Goal: Information Seeking & Learning: Understand process/instructions

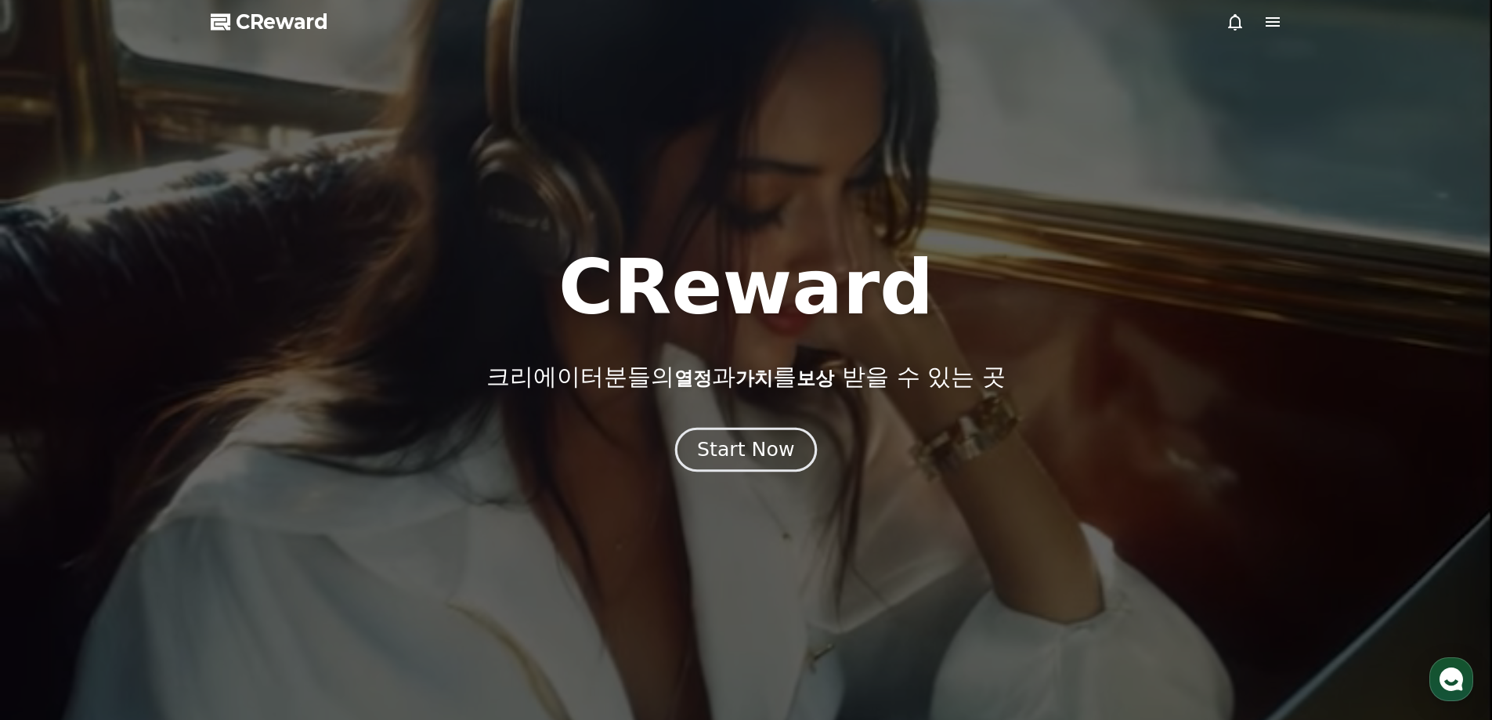
click at [741, 454] on div "Start Now" at bounding box center [745, 449] width 97 height 27
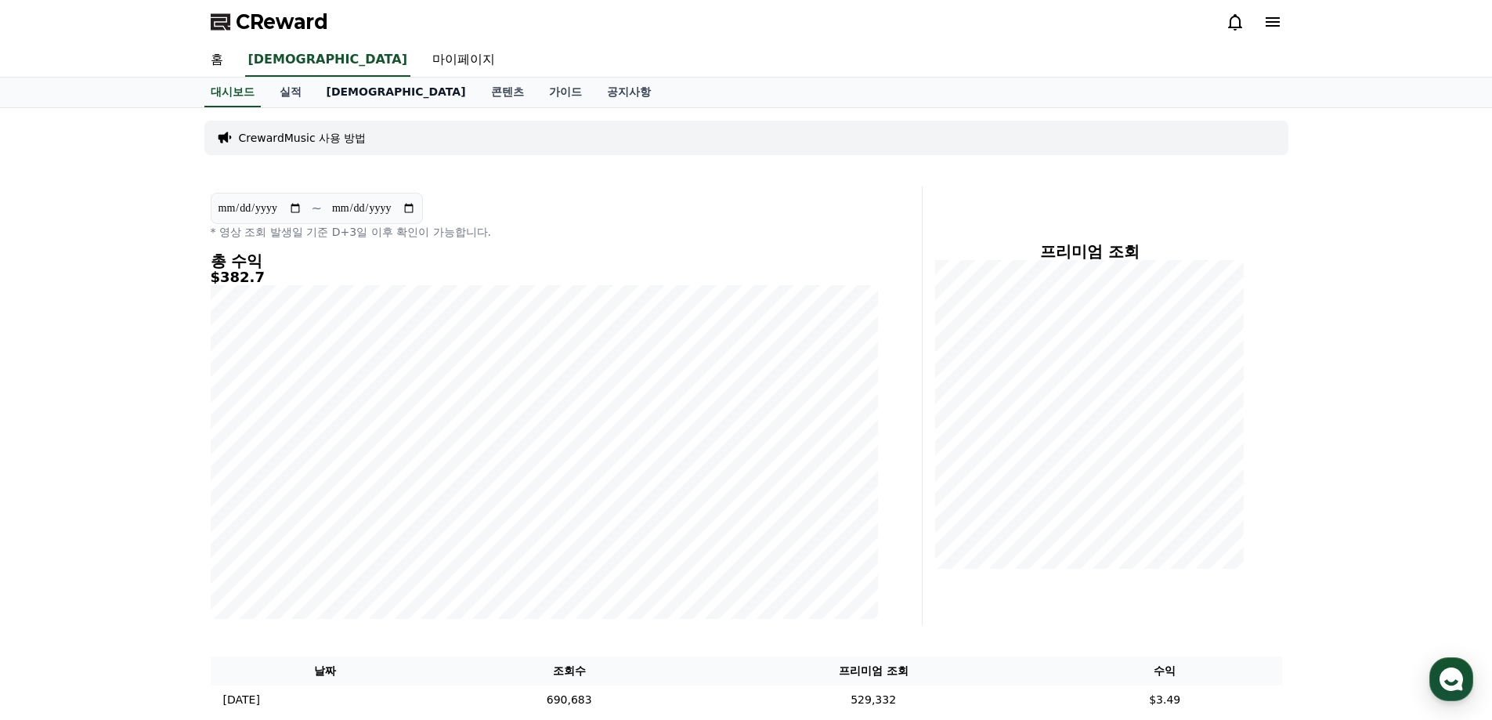
click at [348, 100] on link "음원" at bounding box center [396, 93] width 164 height 30
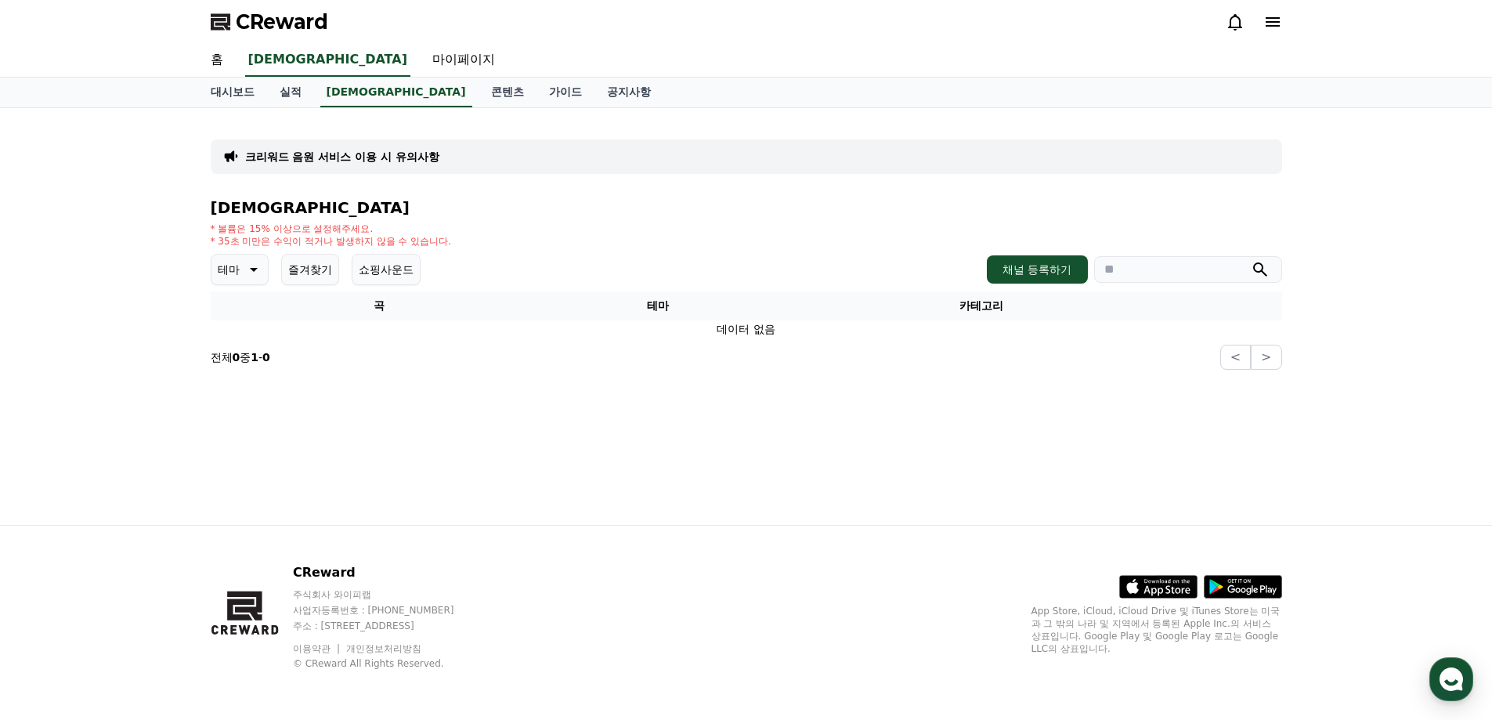
click at [261, 280] on button "테마" at bounding box center [240, 269] width 58 height 31
click at [250, 358] on button "환상적인" at bounding box center [241, 351] width 56 height 34
click at [260, 264] on p "환상적인" at bounding box center [240, 269] width 44 height 22
click at [236, 320] on button "전체" at bounding box center [230, 311] width 34 height 34
click at [786, 459] on div "크리워드 음원 서비스 이용 시 유의사항 음원 * 볼륨은 15% 이상으로 설정해주세요. * 35초 미만은 수익이 적거나 발생하지 않을 수 있습니…" at bounding box center [746, 316] width 1096 height 417
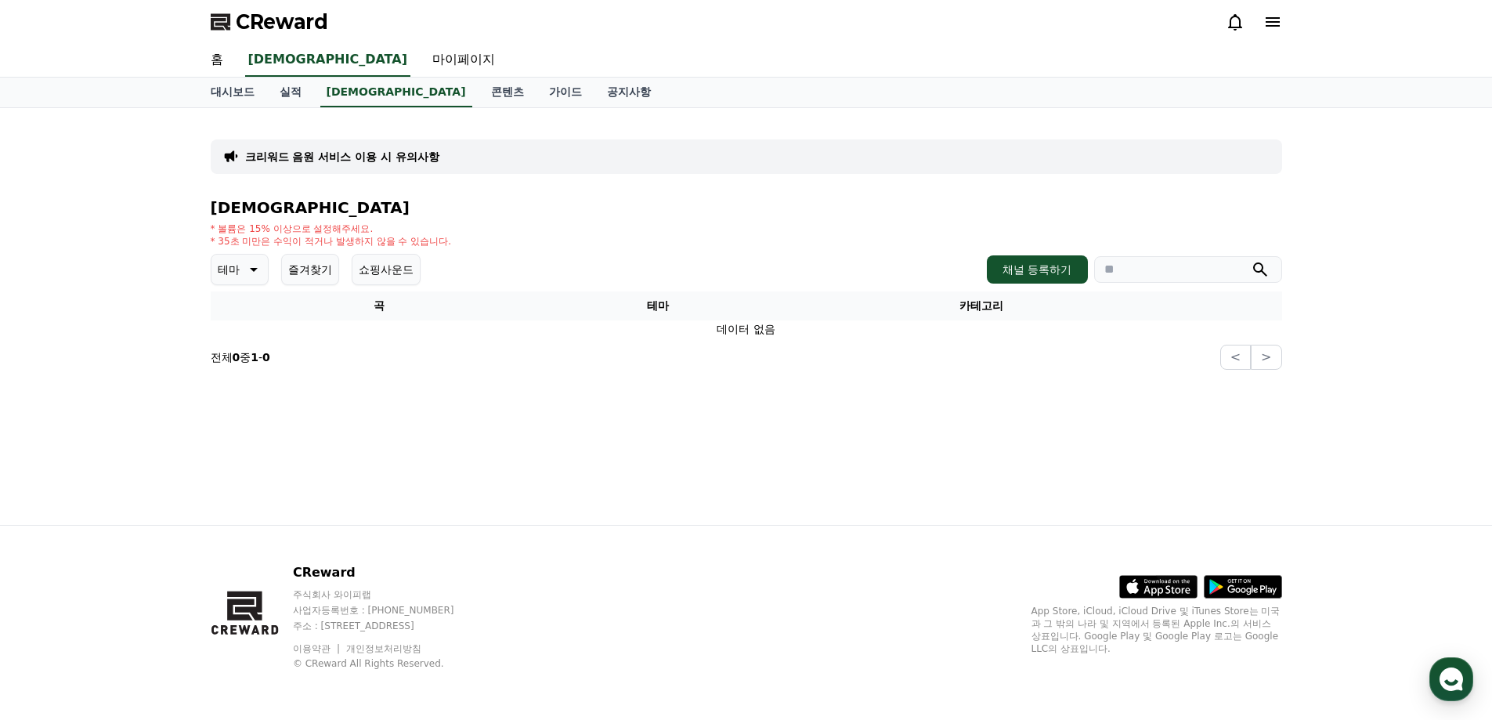
click at [619, 446] on div "크리워드 음원 서비스 이용 시 유의사항 음원 * 볼륨은 15% 이상으로 설정해주세요. * 35초 미만은 수익이 적거나 발생하지 않을 수 있습니…" at bounding box center [746, 316] width 1096 height 417
click at [240, 269] on button "테마" at bounding box center [240, 269] width 58 height 31
click at [251, 319] on div "전체 환상적인 호기심 어두운 밝은 통통튀는 신나는 반전 웅장한 드라마틱 즐거움 분위기있는 EDM 그루브 슬픈 잔잔한 귀여운 감동적인 긴장되는 …" at bounding box center [246, 698] width 67 height 808
click at [227, 303] on button "전체" at bounding box center [230, 311] width 34 height 34
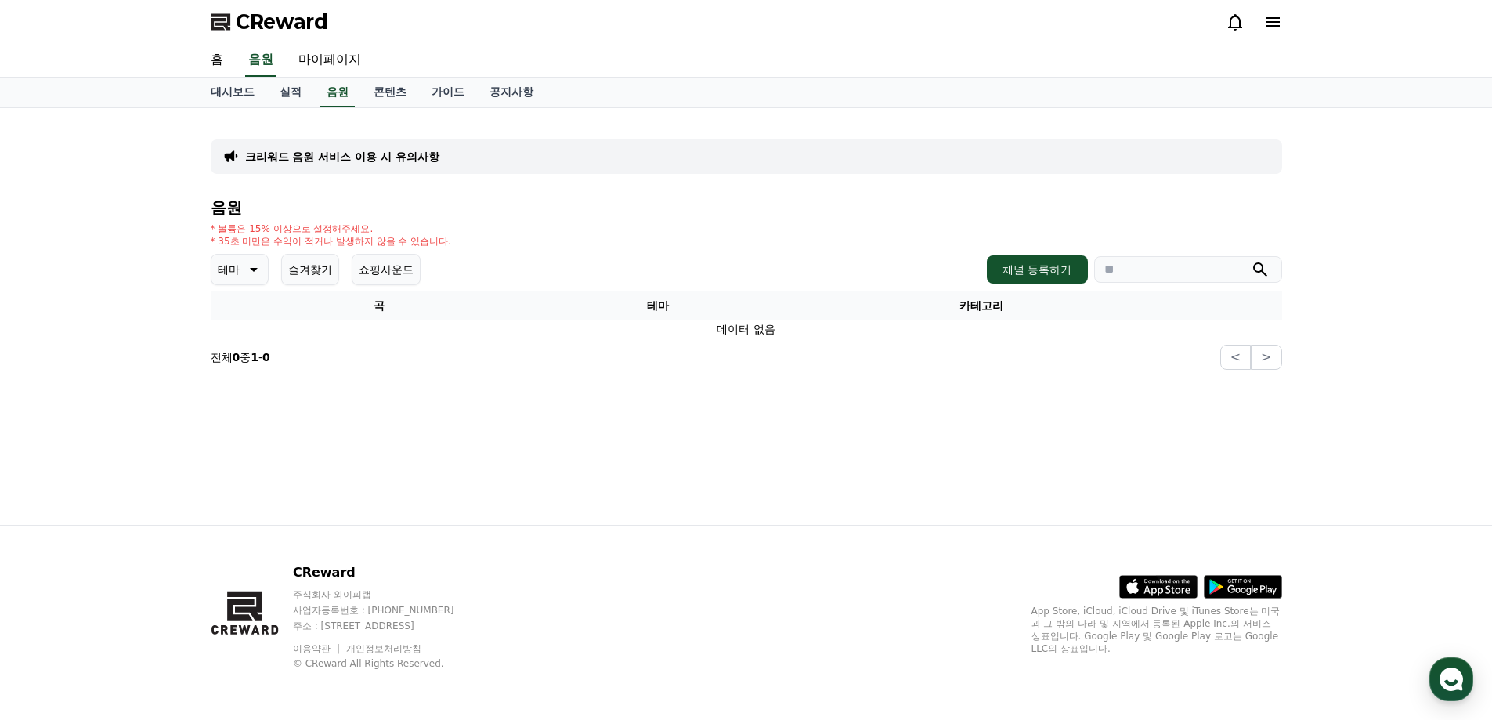
click at [731, 413] on div "크리워드 음원 서비스 이용 시 유의사항 음원 * 볼륨은 15% 이상으로 설정해주세요. * 35초 미만은 수익이 적거나 발생하지 않을 수 있습니…" at bounding box center [746, 316] width 1096 height 417
click at [1128, 280] on input "search" at bounding box center [1188, 269] width 188 height 27
type input "****"
click at [1250, 260] on button "submit" at bounding box center [1259, 269] width 19 height 19
click at [297, 81] on link "실적" at bounding box center [290, 93] width 47 height 30
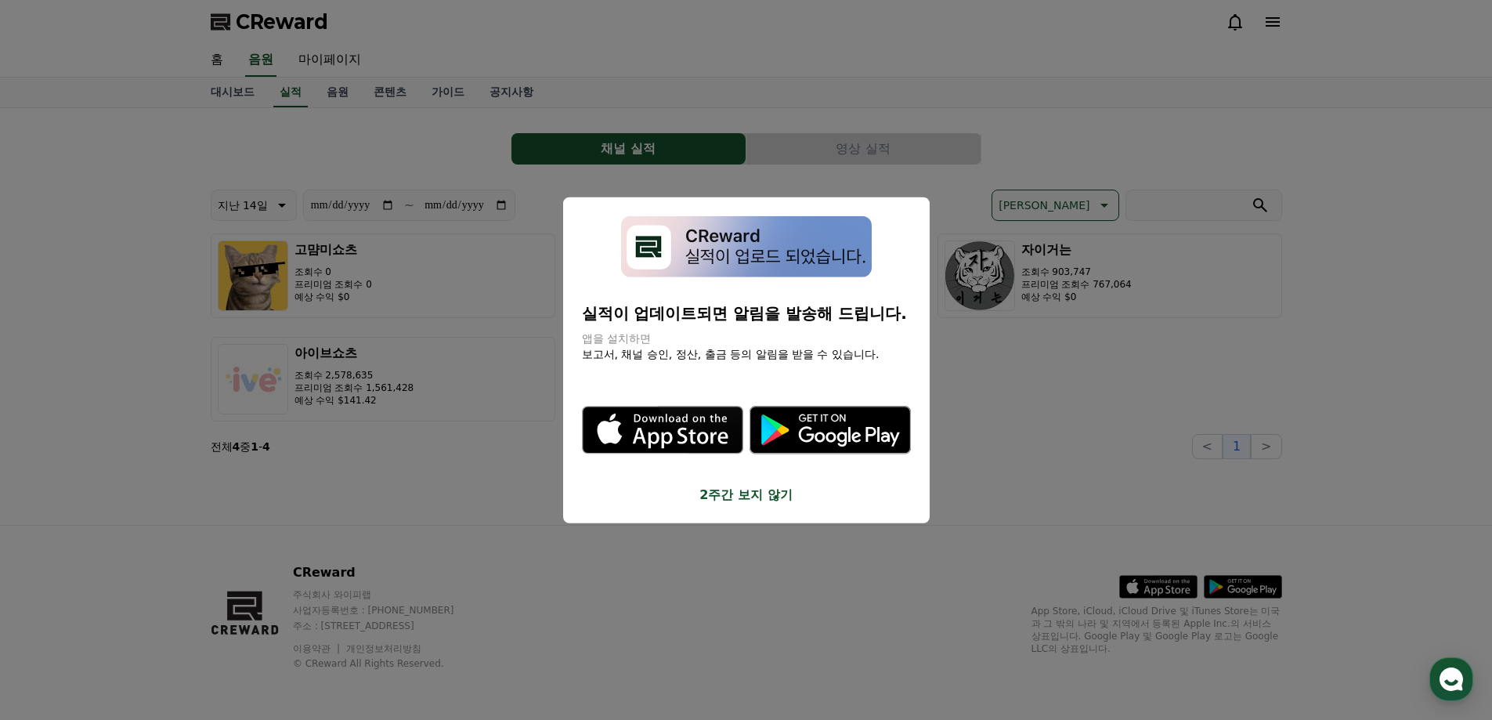
click at [773, 500] on button "2주간 보지 않기" at bounding box center [746, 494] width 329 height 19
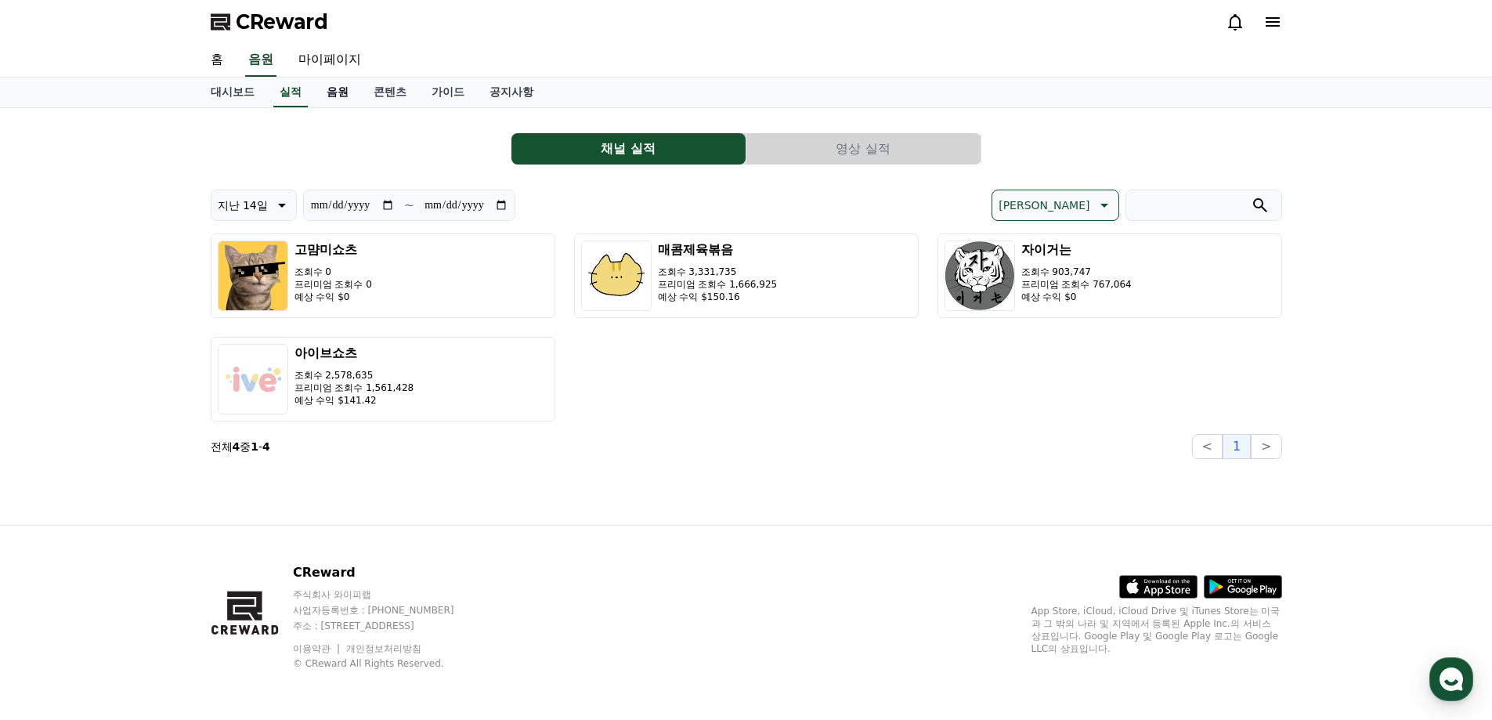
click at [328, 95] on link "음원" at bounding box center [337, 93] width 47 height 30
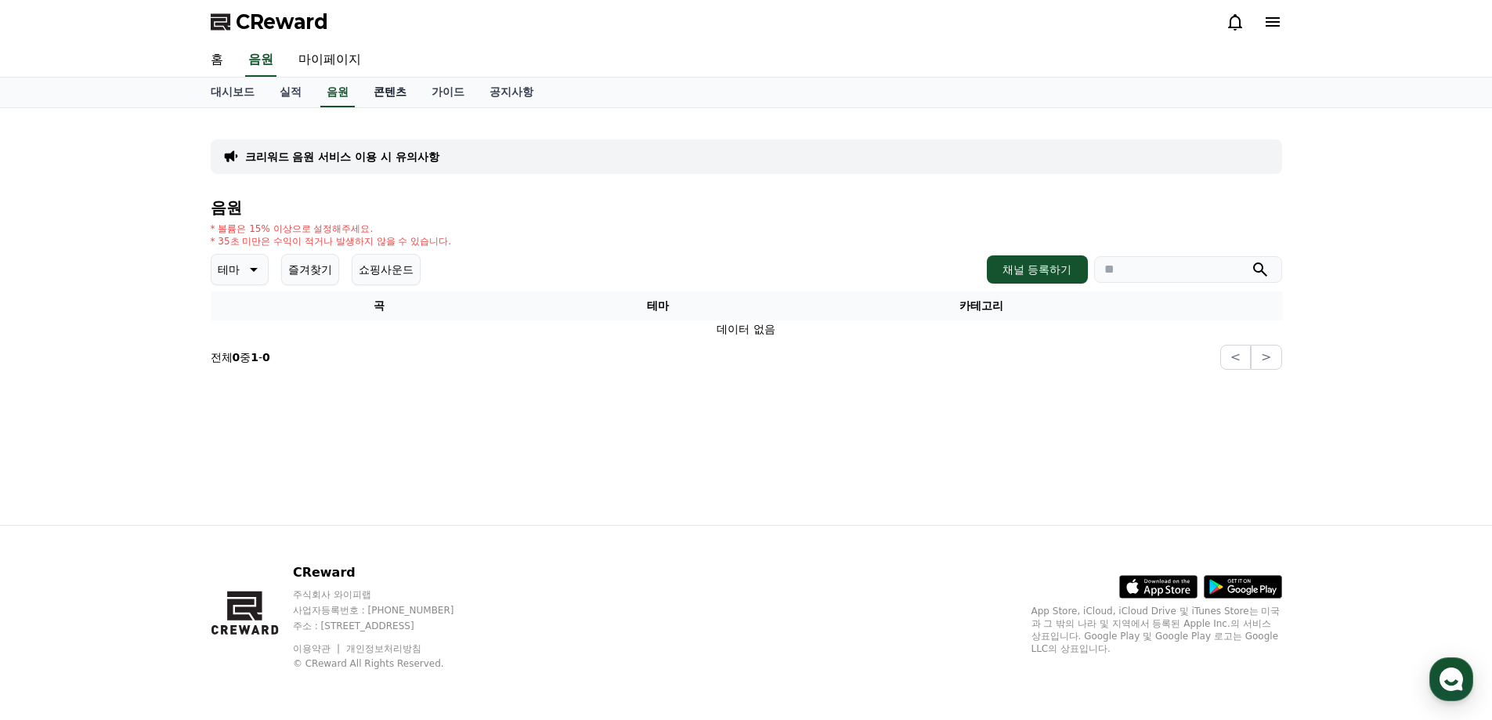
click at [386, 99] on link "콘텐츠" at bounding box center [390, 93] width 58 height 30
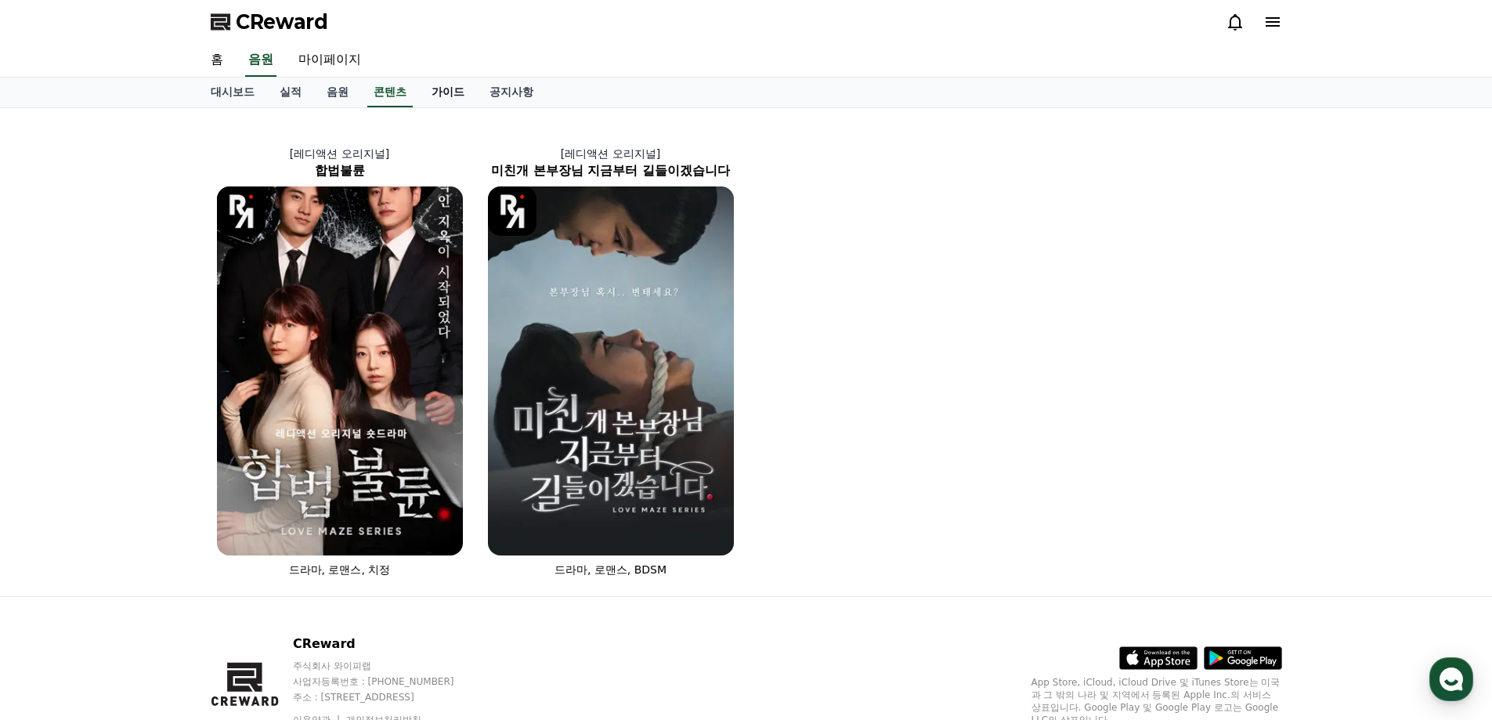
click at [461, 99] on link "가이드" at bounding box center [448, 93] width 58 height 30
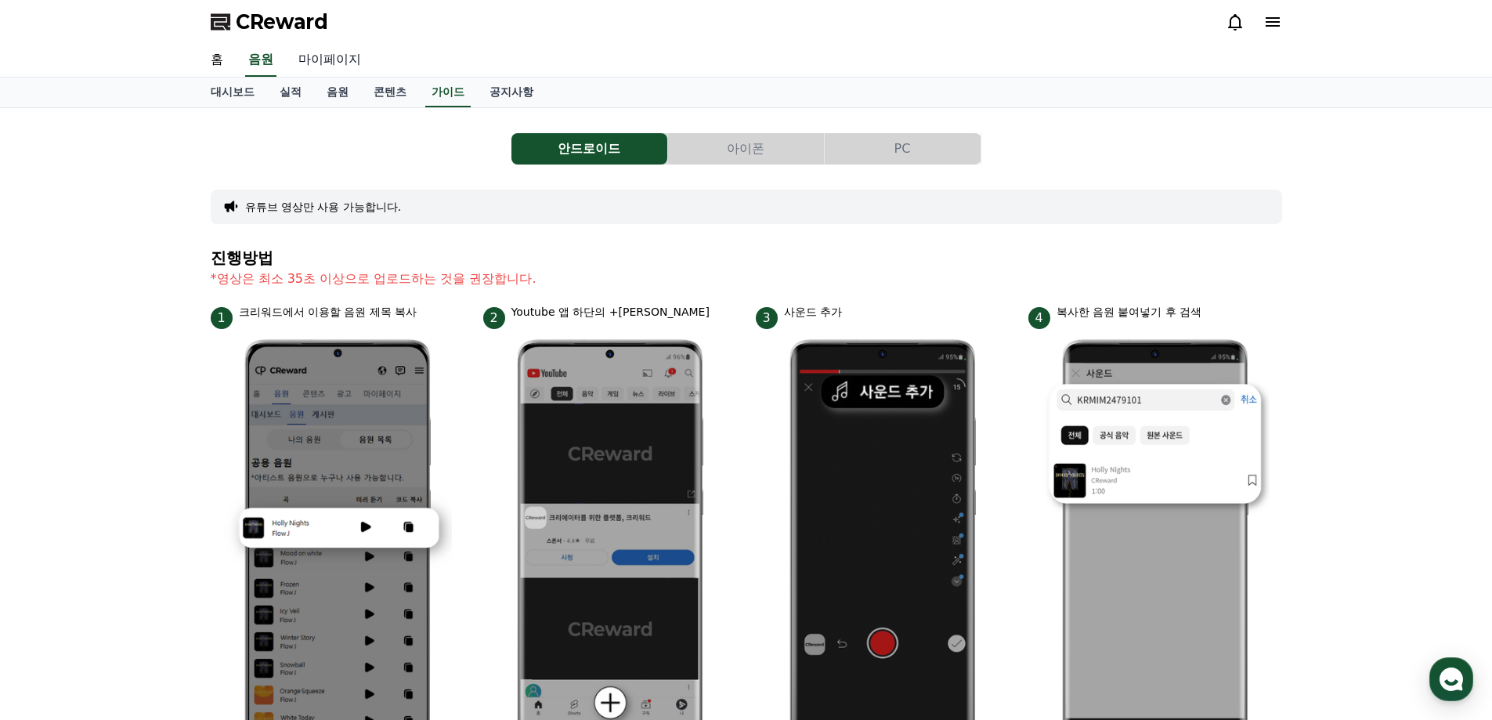
click at [352, 56] on link "마이페이지" at bounding box center [330, 60] width 88 height 33
select select "**********"
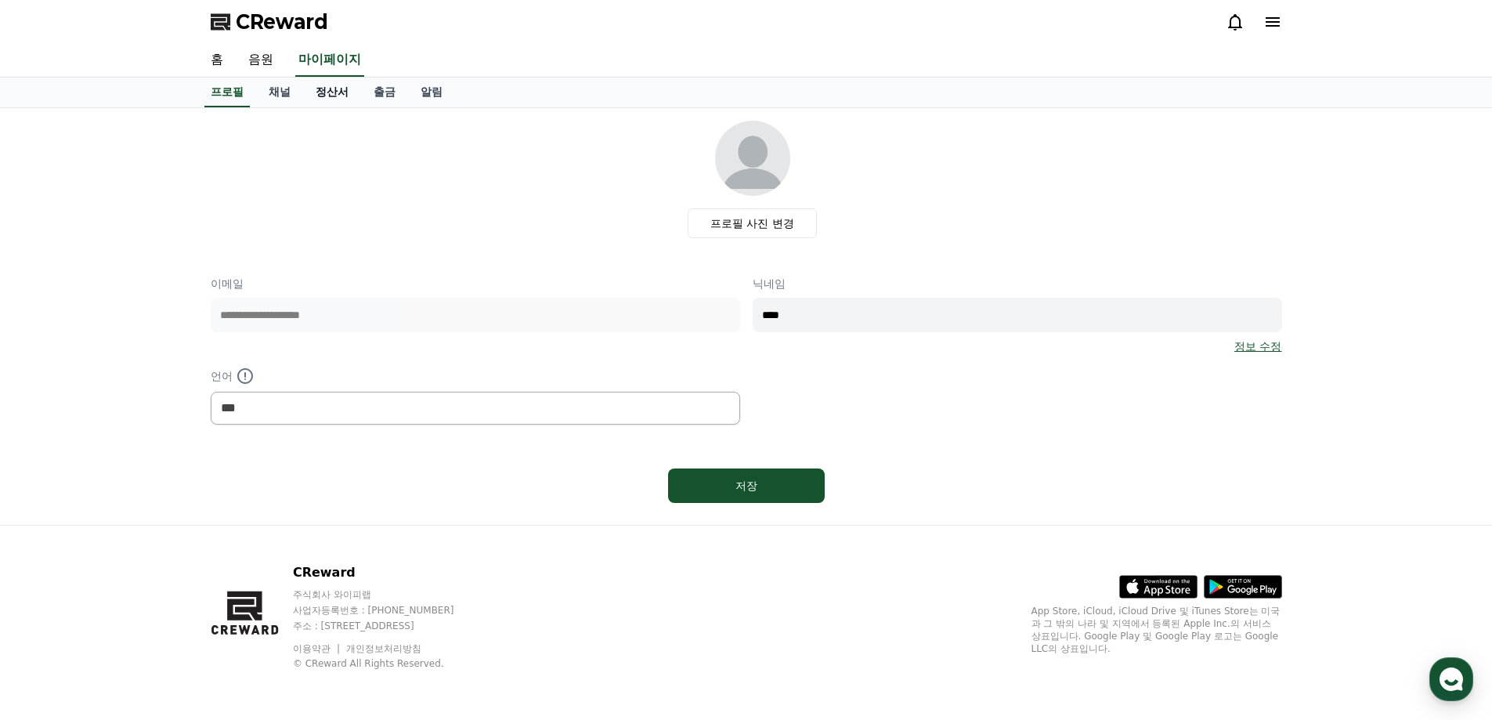
click at [330, 88] on link "정산서" at bounding box center [332, 93] width 58 height 30
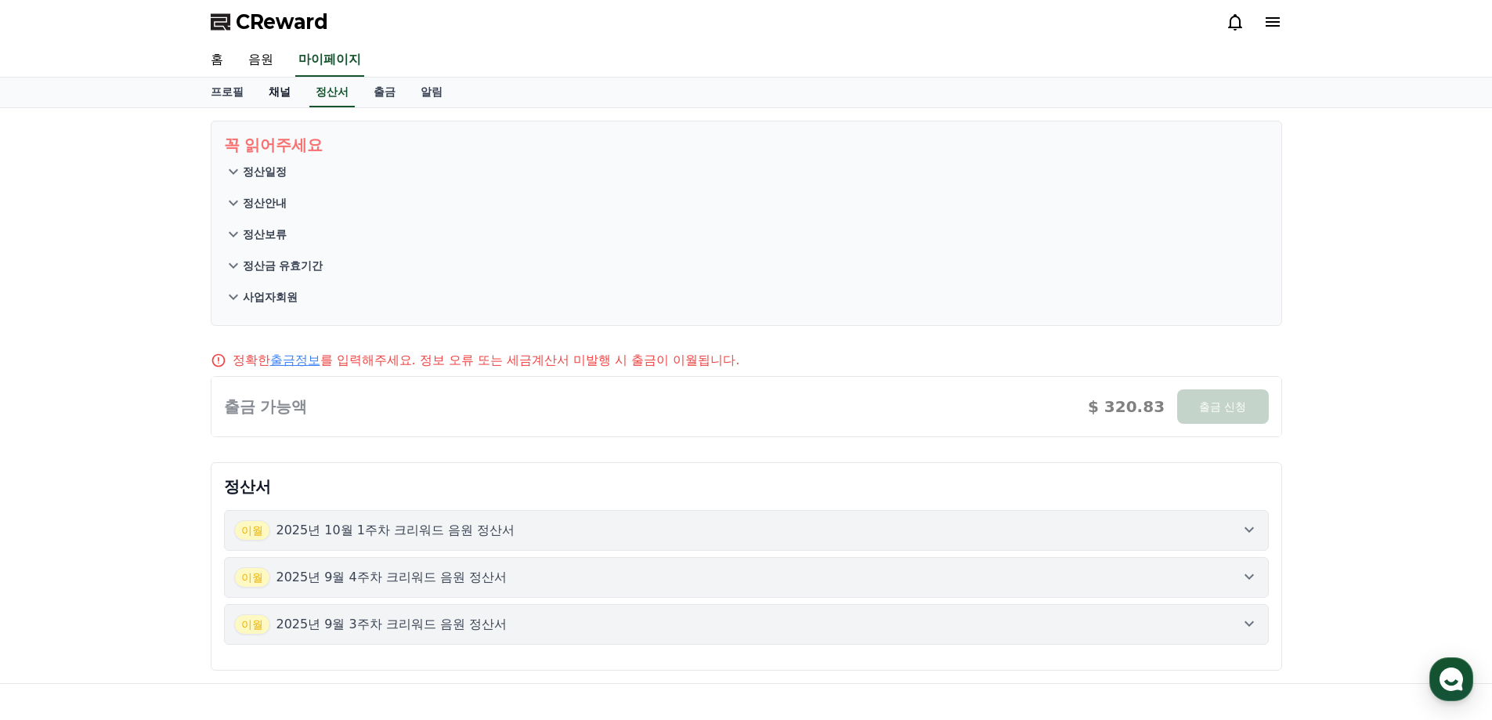
click at [272, 101] on link "채널" at bounding box center [279, 93] width 47 height 30
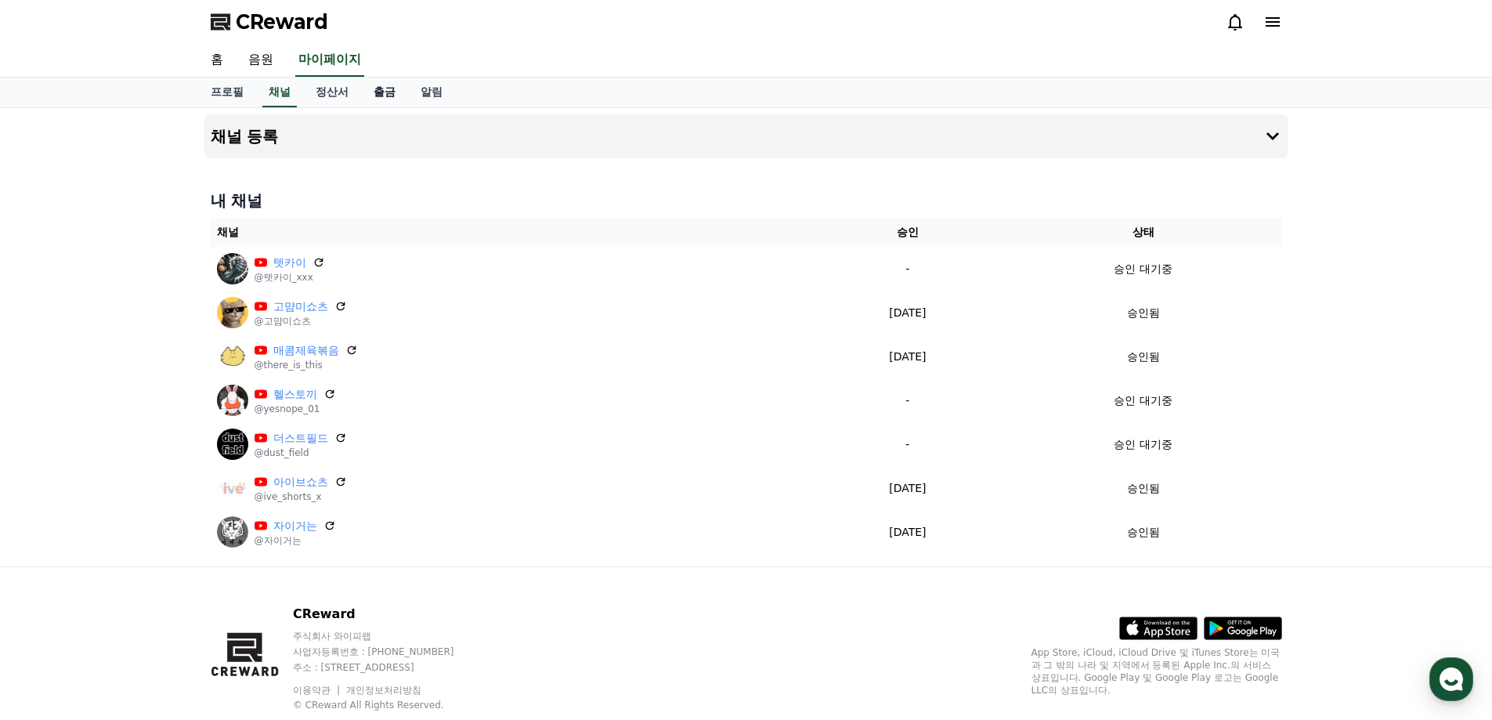
click at [383, 92] on link "출금" at bounding box center [384, 93] width 47 height 30
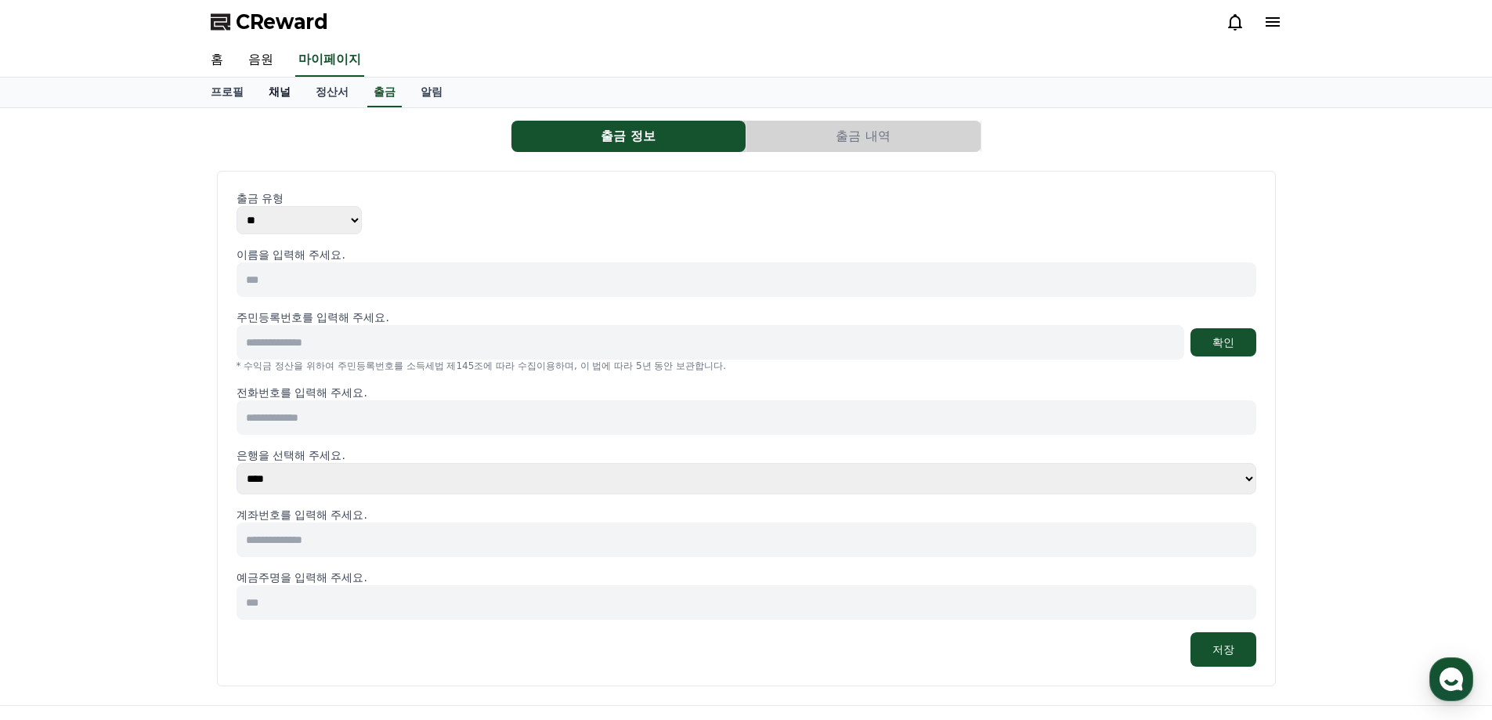
click at [268, 98] on link "채널" at bounding box center [279, 93] width 47 height 30
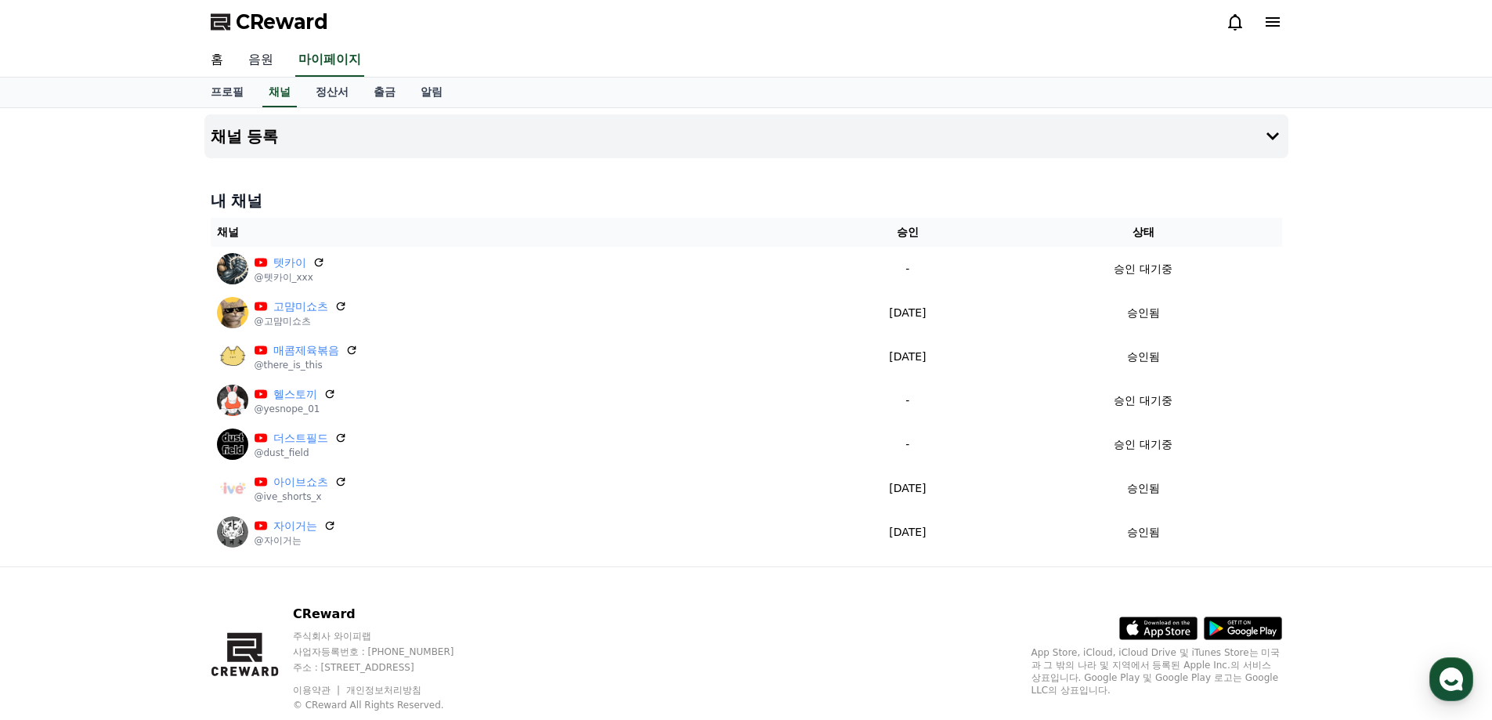
click at [267, 55] on link "음원" at bounding box center [261, 60] width 50 height 33
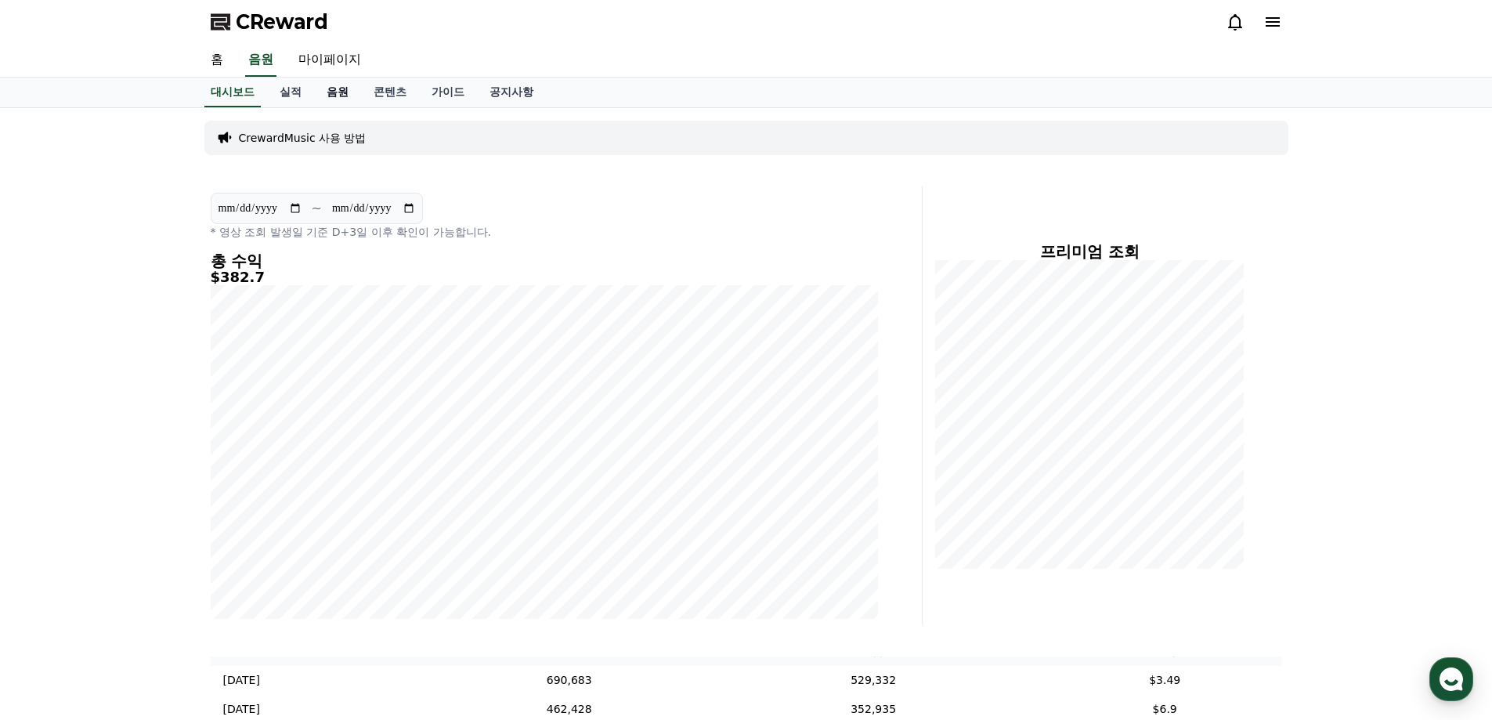
click at [336, 97] on link "음원" at bounding box center [337, 93] width 47 height 30
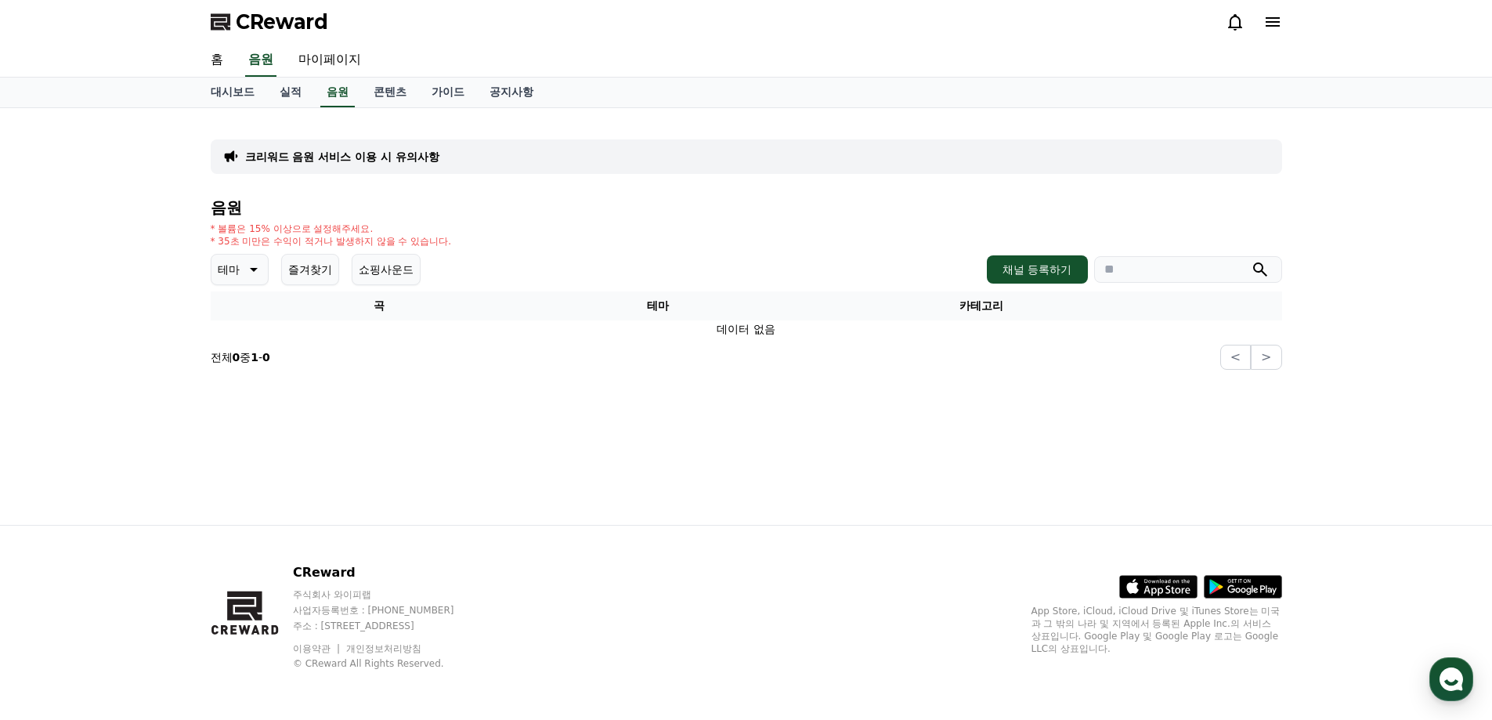
click at [249, 269] on icon at bounding box center [252, 269] width 19 height 19
click at [232, 305] on button "전체" at bounding box center [230, 311] width 34 height 34
click at [402, 152] on p "크리워드 음원 서비스 이용 시 유의사항" at bounding box center [342, 157] width 194 height 16
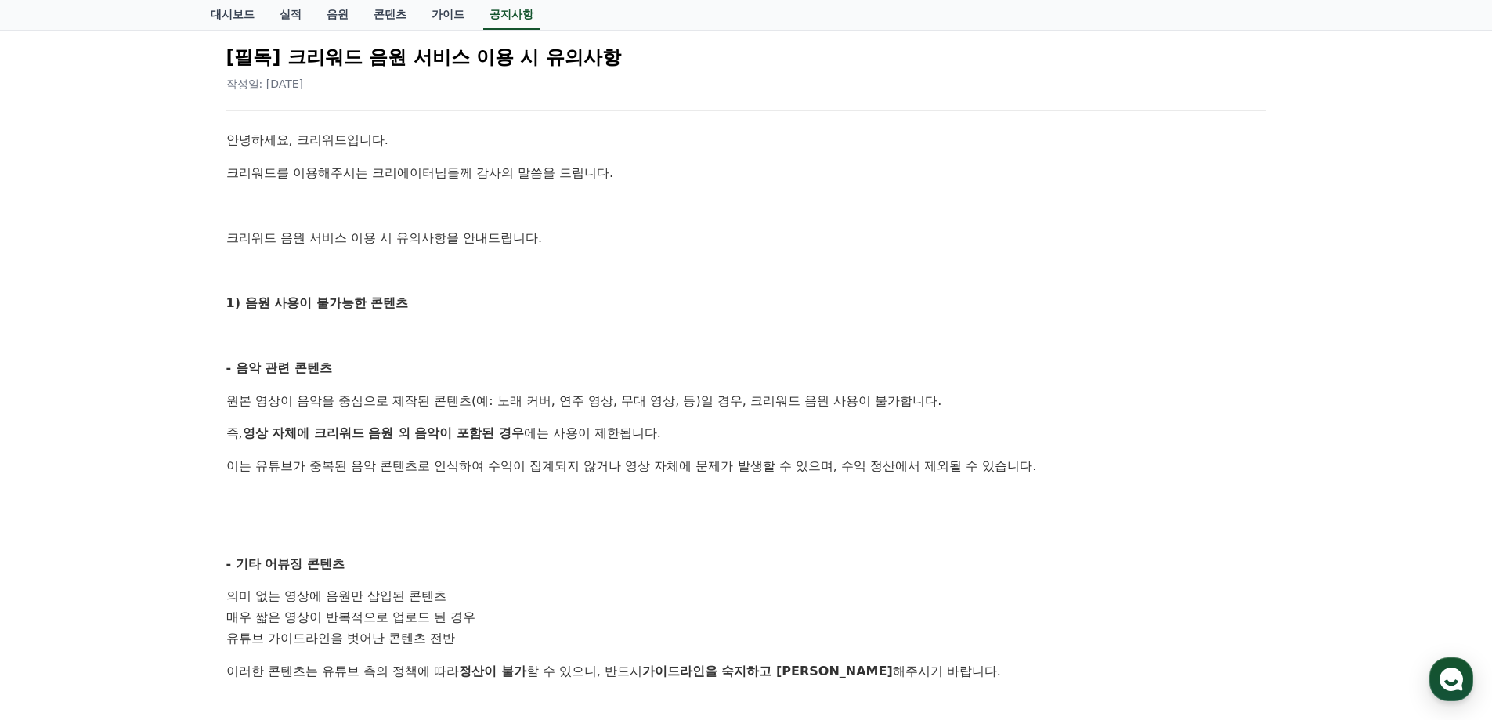
scroll to position [313, 0]
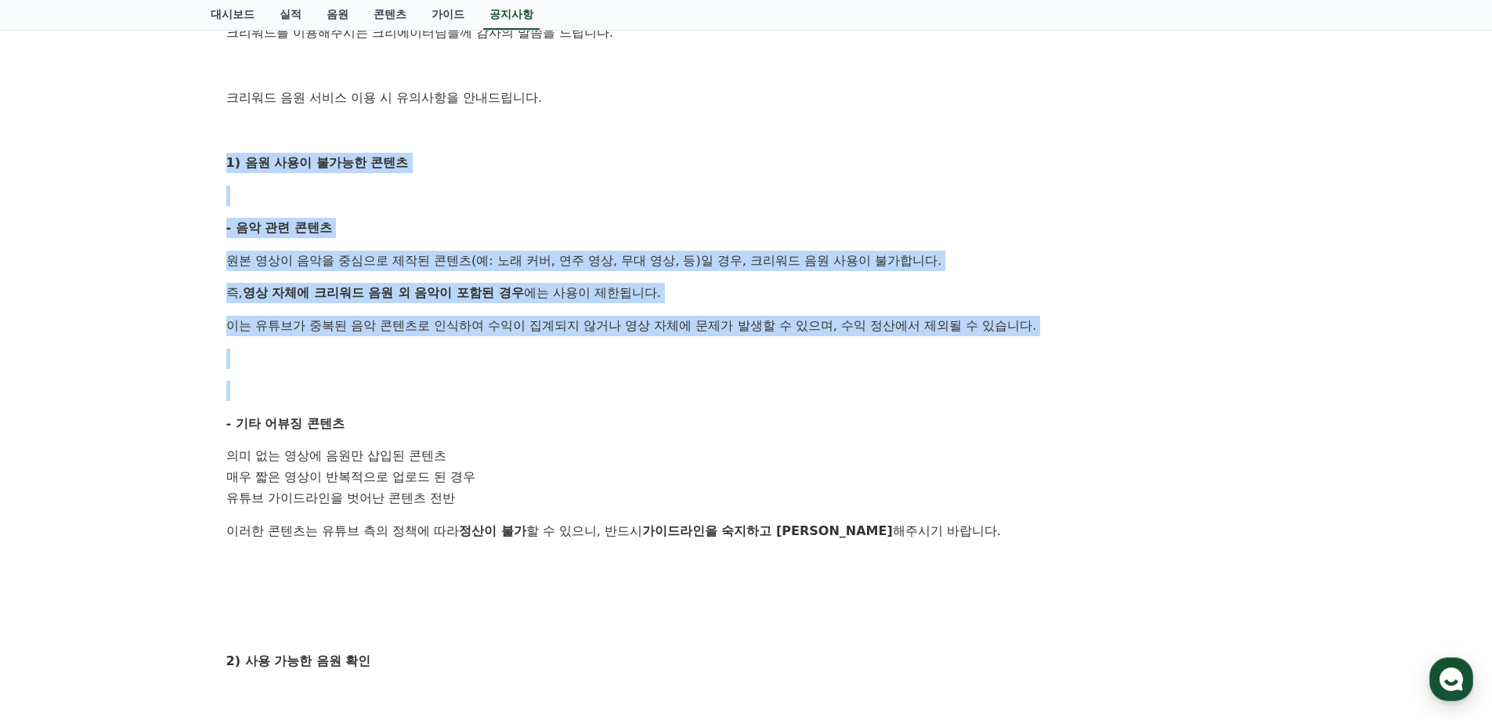
drag, startPoint x: 213, startPoint y: 157, endPoint x: 732, endPoint y: 378, distance: 564.1
click at [696, 384] on div "[필독] 크리워드 음원 서비스 이용 시 유의사항 작성일: [DATE] 안녕하세요, 크리워드입니다. 크리워드를 이용해주시는 크리에이터님들께 감사…" at bounding box center [746, 484] width 1071 height 1216
drag, startPoint x: 788, startPoint y: 371, endPoint x: 772, endPoint y: 370, distance: 15.7
click at [788, 371] on div "안녕하세요, 크리워드입니다. 크리워드를 이용해주시는 크리에이터님들께 감사의 말씀을 드립니다. 크리워드 음원 서비스 이용 시 유의사항을 안내드립…" at bounding box center [746, 510] width 1040 height 1040
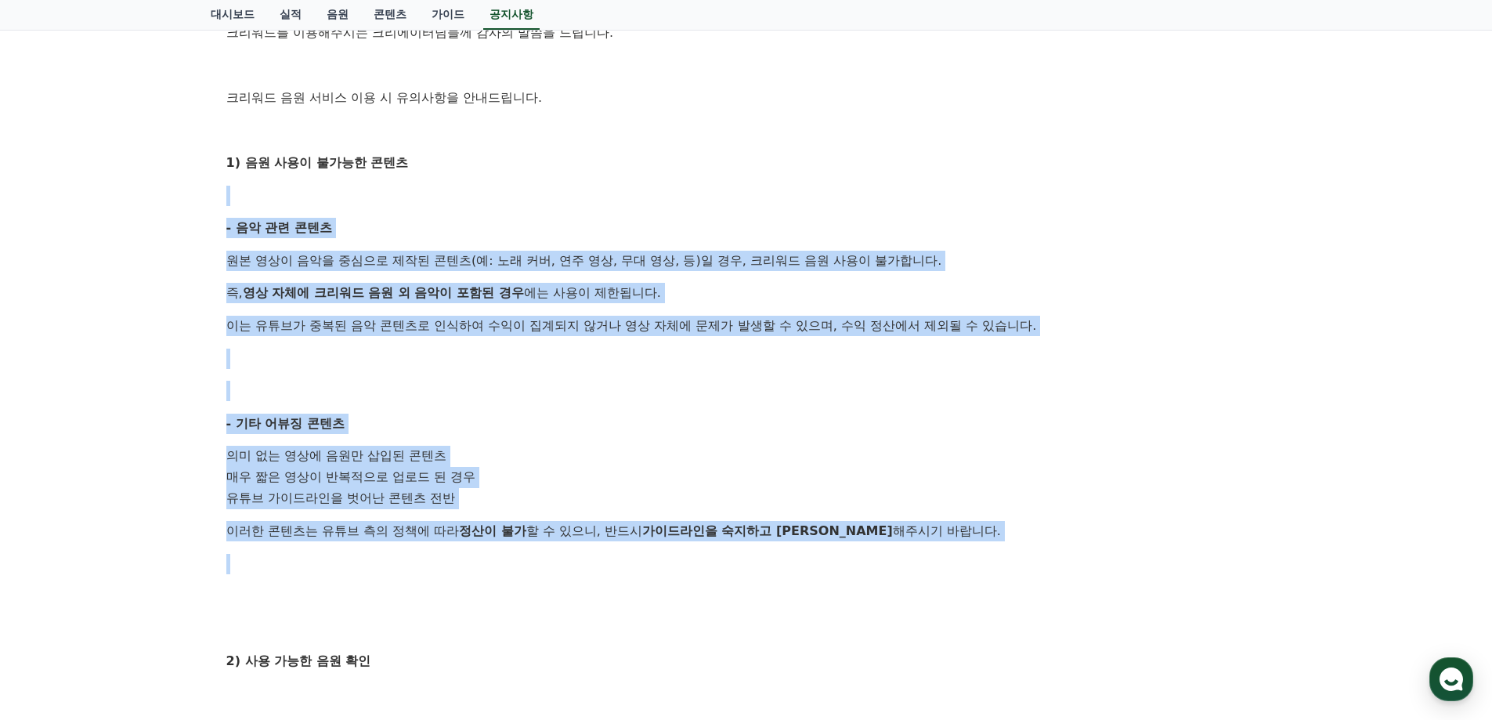
drag, startPoint x: 696, startPoint y: 557, endPoint x: 463, endPoint y: 332, distance: 324.5
click at [242, 199] on div "안녕하세요, 크리워드입니다. 크리워드를 이용해주시는 크리에이터님들께 감사의 말씀을 드립니다. 크리워드 음원 서비스 이용 시 유의사항을 안내드립…" at bounding box center [746, 510] width 1040 height 1040
click at [863, 512] on div "안녕하세요, 크리워드입니다. 크리워드를 이용해주시는 크리에이터님들께 감사의 말씀을 드립니다. 크리워드 음원 서비스 이용 시 유의사항을 안내드립…" at bounding box center [746, 510] width 1040 height 1040
drag, startPoint x: 512, startPoint y: 377, endPoint x: 226, endPoint y: 235, distance: 319.0
click at [167, 218] on div "공지사항 FAQ [필독] 크리워드 음원 서비스 이용 시 유의사항 작성일: [DATE] 안녕하세요, 크리워드입니다. 크리워드를 이용해주시는 크리…" at bounding box center [746, 450] width 1492 height 1310
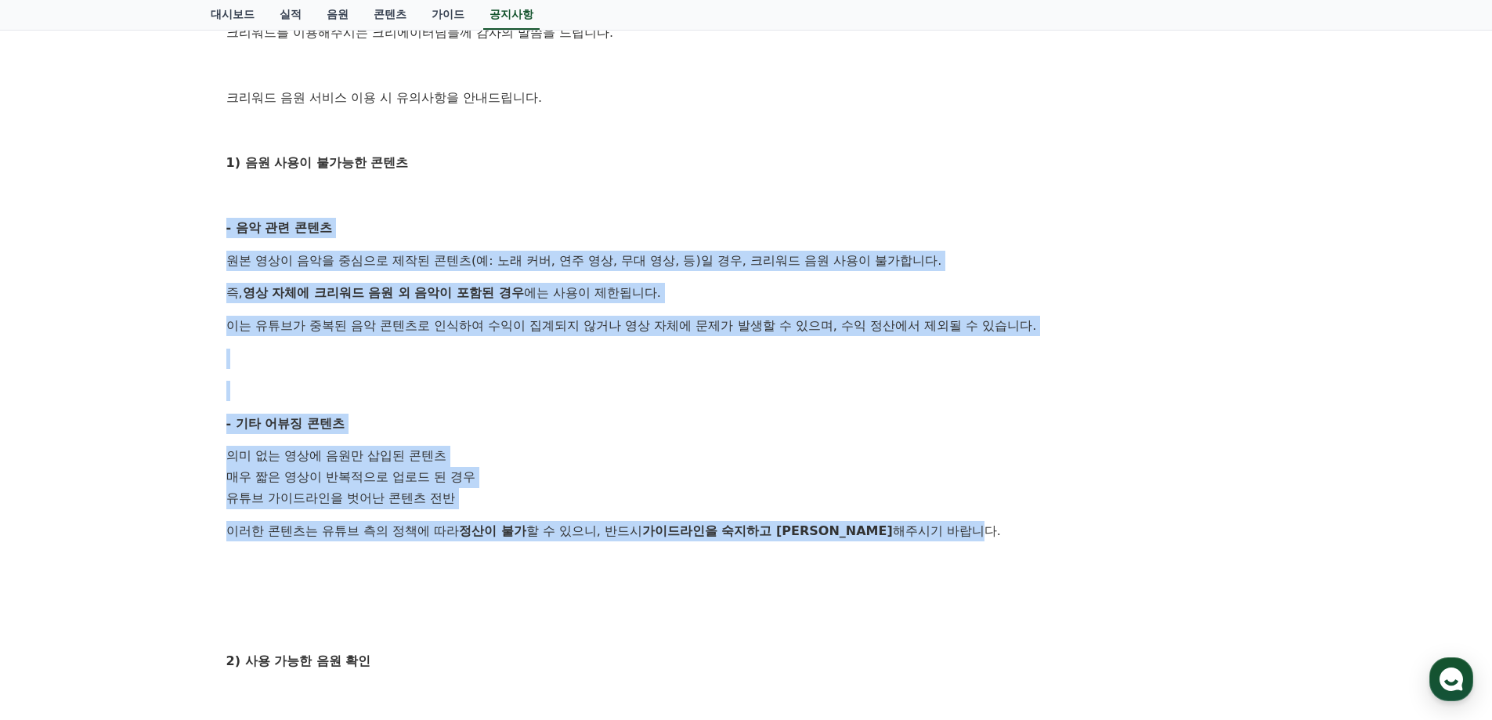
click at [756, 455] on li "의미 없는 영상에 음원만 삽입된 콘텐츠" at bounding box center [746, 456] width 1040 height 21
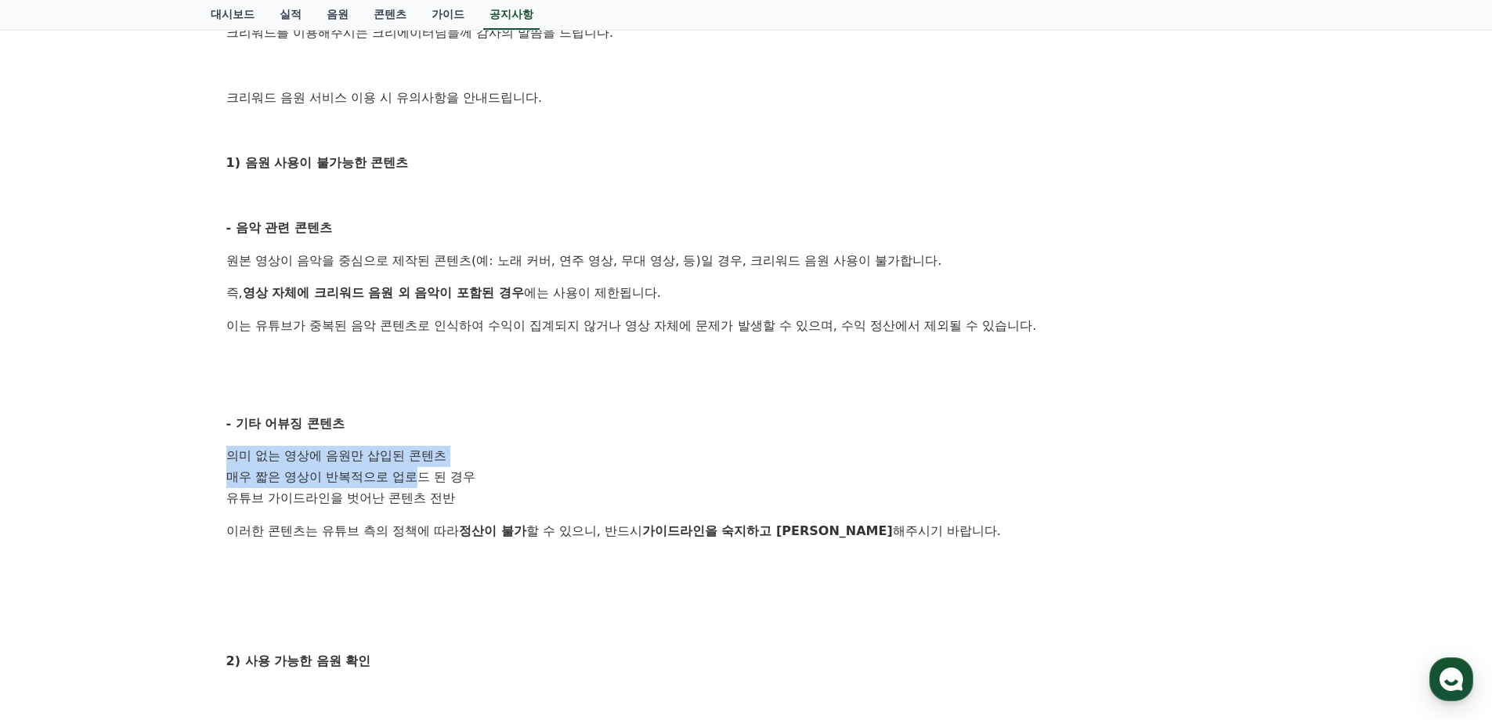
drag, startPoint x: 220, startPoint y: 439, endPoint x: 448, endPoint y: 523, distance: 242.8
click at [442, 506] on div "[필독] 크리워드 음원 서비스 이용 시 유의사항 작성일: [DATE] 안녕하세요, 크리워드입니다. 크리워드를 이용해주시는 크리에이터님들께 감사…" at bounding box center [746, 484] width 1059 height 1203
drag, startPoint x: 448, startPoint y: 523, endPoint x: 453, endPoint y: 538, distance: 15.6
click at [450, 525] on p "이러한 콘텐츠는 유튜브 측의 정책에 따라 정산이 불가 할 수 있으니, 반드시 가이드라인을 숙지하고 준수 해주시기 바랍니다." at bounding box center [746, 531] width 1040 height 20
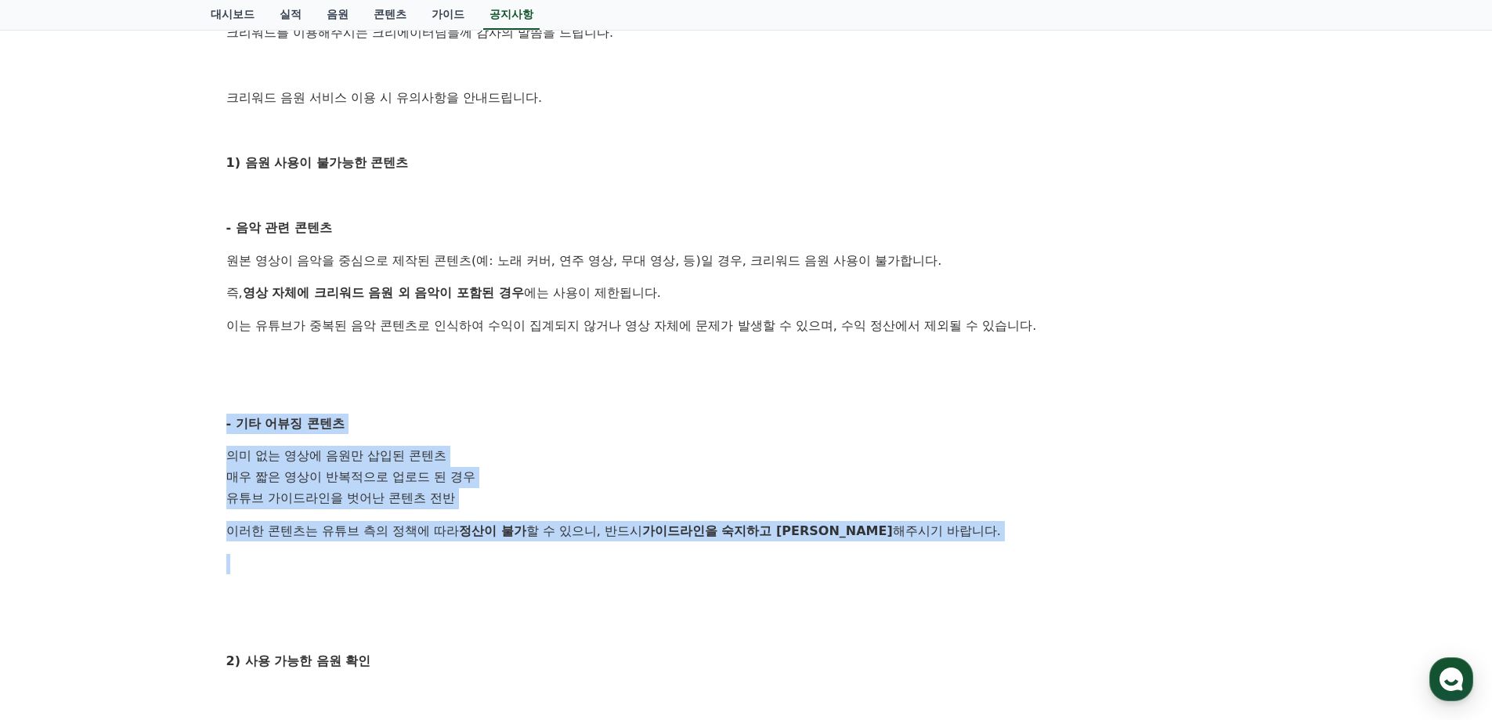
drag, startPoint x: 373, startPoint y: 514, endPoint x: 238, endPoint y: 460, distance: 145.1
click at [169, 424] on div "공지사항 FAQ [필독] 크리워드 음원 서비스 이용 시 유의사항 작성일: [DATE] 안녕하세요, 크리워드입니다. 크리워드를 이용해주시는 크리…" at bounding box center [746, 450] width 1492 height 1310
click at [403, 541] on div "안녕하세요, 크리워드입니다. 크리워드를 이용해주시는 크리에이터님들께 감사의 말씀을 드립니다. 크리워드 음원 서비스 이용 시 유의사항을 안내드립…" at bounding box center [746, 510] width 1040 height 1040
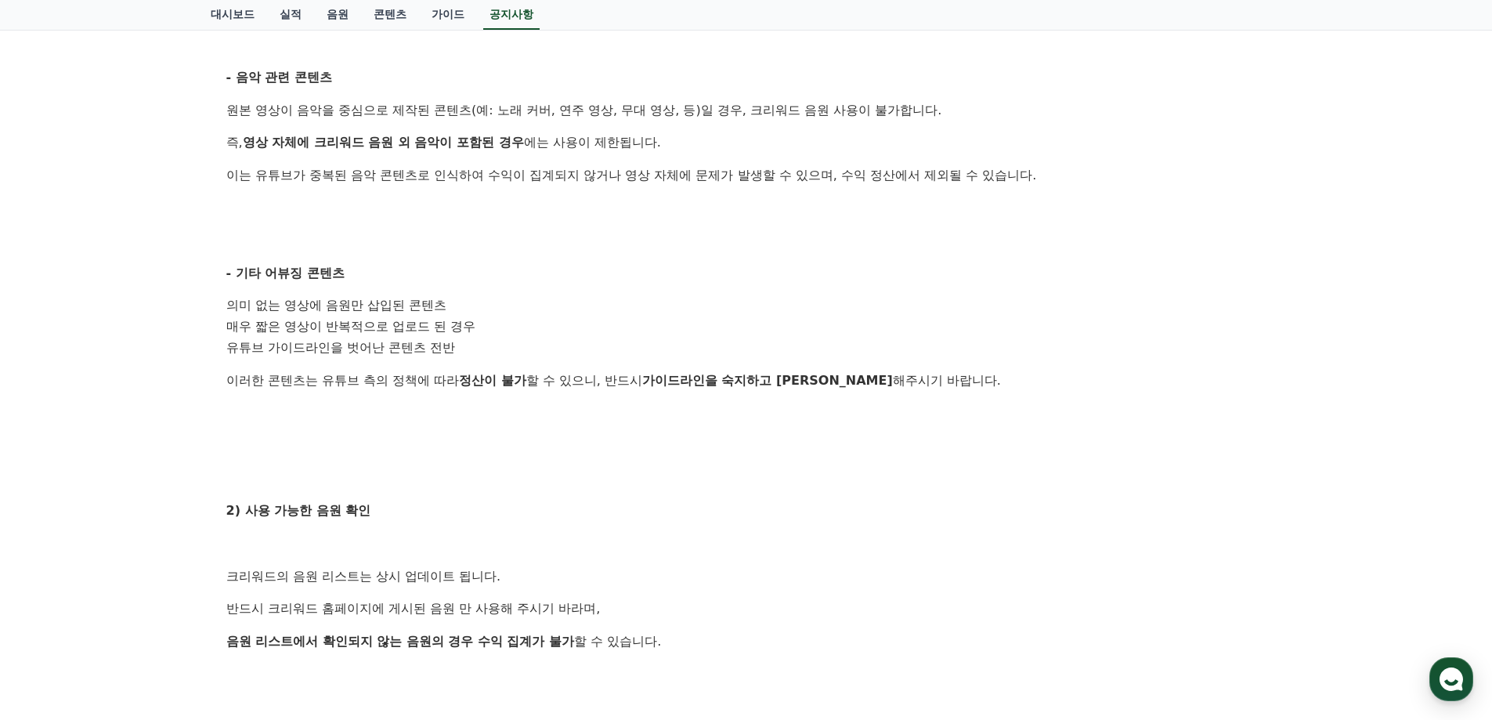
scroll to position [548, 0]
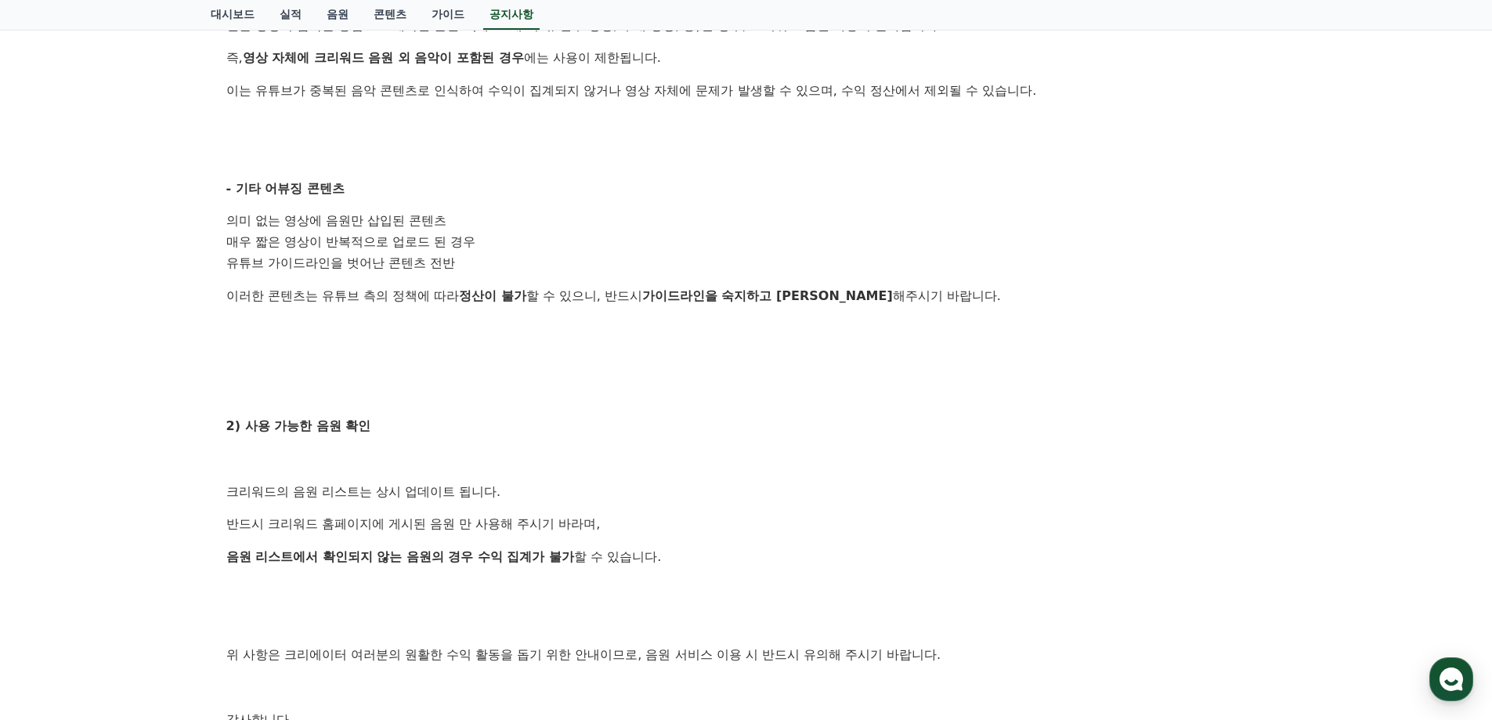
click at [298, 417] on div "공지사항 FAQ [필독] 크리워드 음원 서비스 이용 시 유의사항 작성일: [DATE] 안녕하세요, 크리워드입니다. 크리워드를 이용해주시는 크리…" at bounding box center [746, 215] width 1492 height 1310
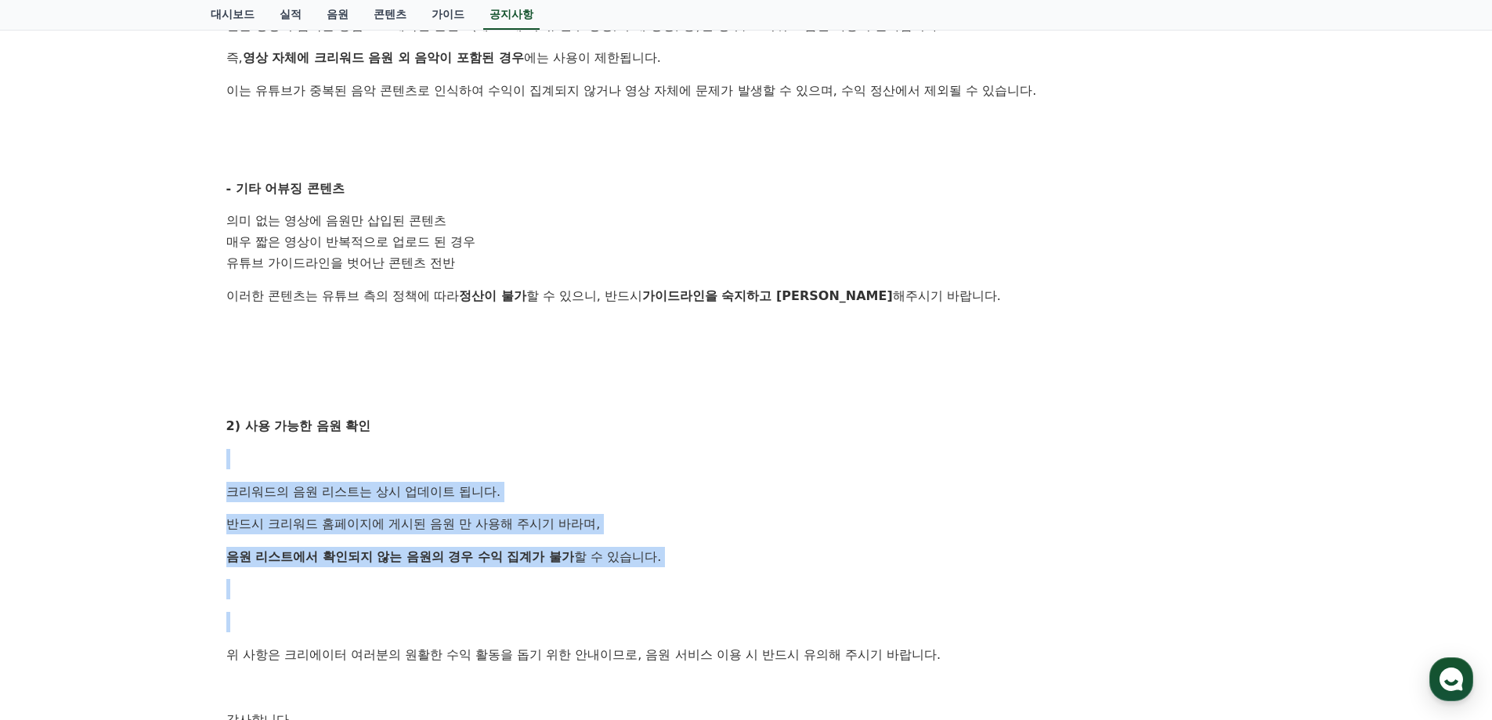
click at [562, 614] on div "안녕하세요, 크리워드입니다. 크리워드를 이용해주시는 크리에이터님들께 감사의 말씀을 드립니다. 크리워드 음원 서비스 이용 시 유의사항을 안내드립…" at bounding box center [746, 275] width 1040 height 1040
click at [444, 404] on div "안녕하세요, 크리워드입니다. 크리워드를 이용해주시는 크리에이터님들께 감사의 말씀을 드립니다. 크리워드 음원 서비스 이용 시 유의사항을 안내드립…" at bounding box center [746, 275] width 1040 height 1040
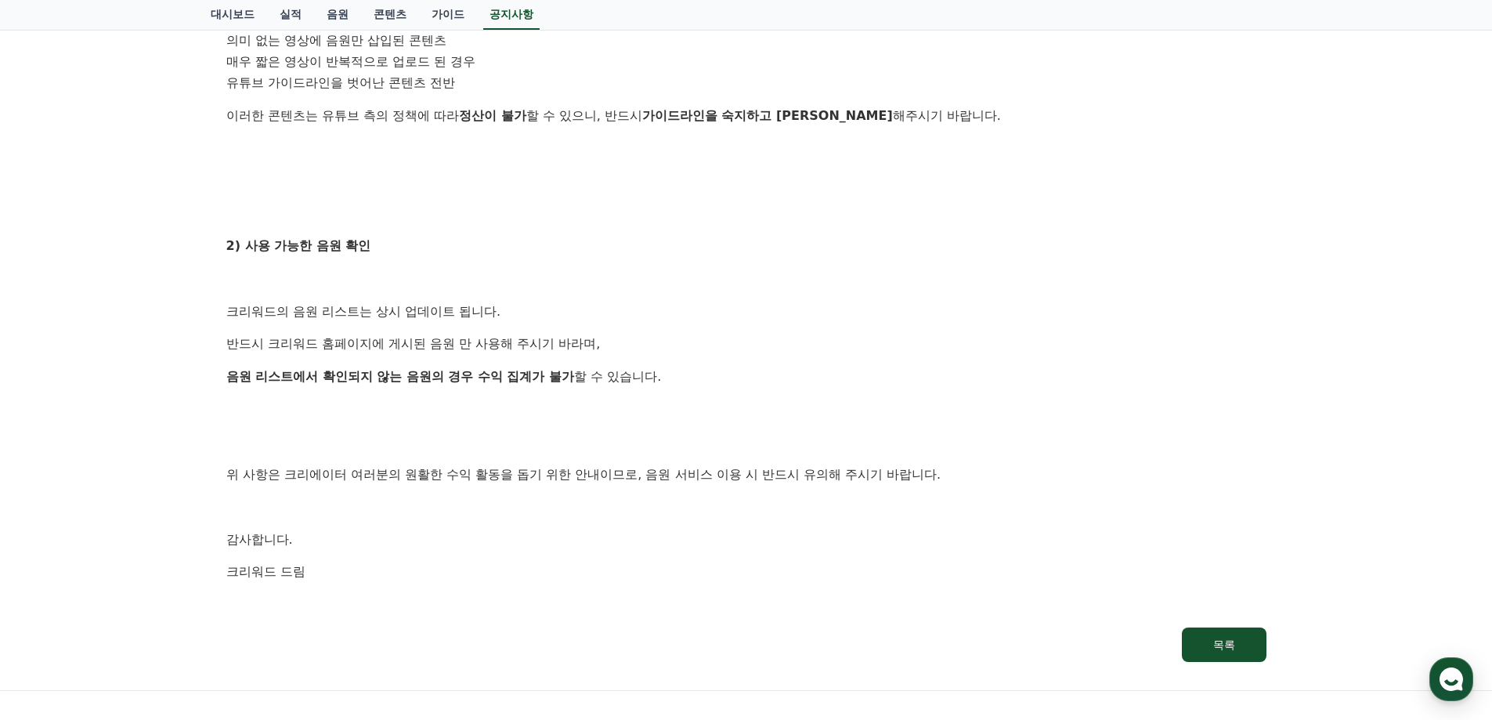
scroll to position [783, 0]
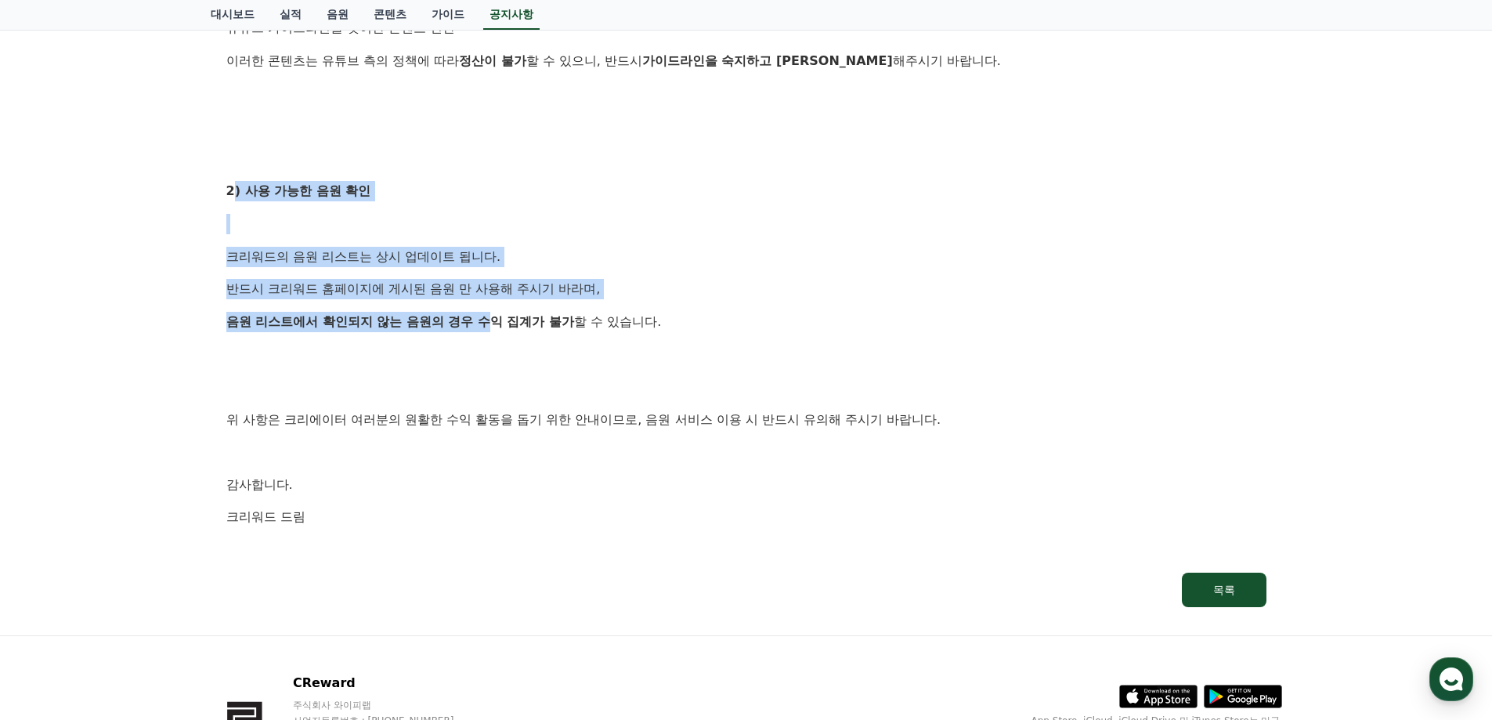
drag, startPoint x: 231, startPoint y: 187, endPoint x: 505, endPoint y: 365, distance: 326.6
click at [492, 328] on div "안녕하세요, 크리워드입니다. 크리워드를 이용해주시는 크리에이터님들께 감사의 말씀을 드립니다. 크리워드 음원 서비스 이용 시 유의사항을 안내드립…" at bounding box center [746, 40] width 1040 height 1040
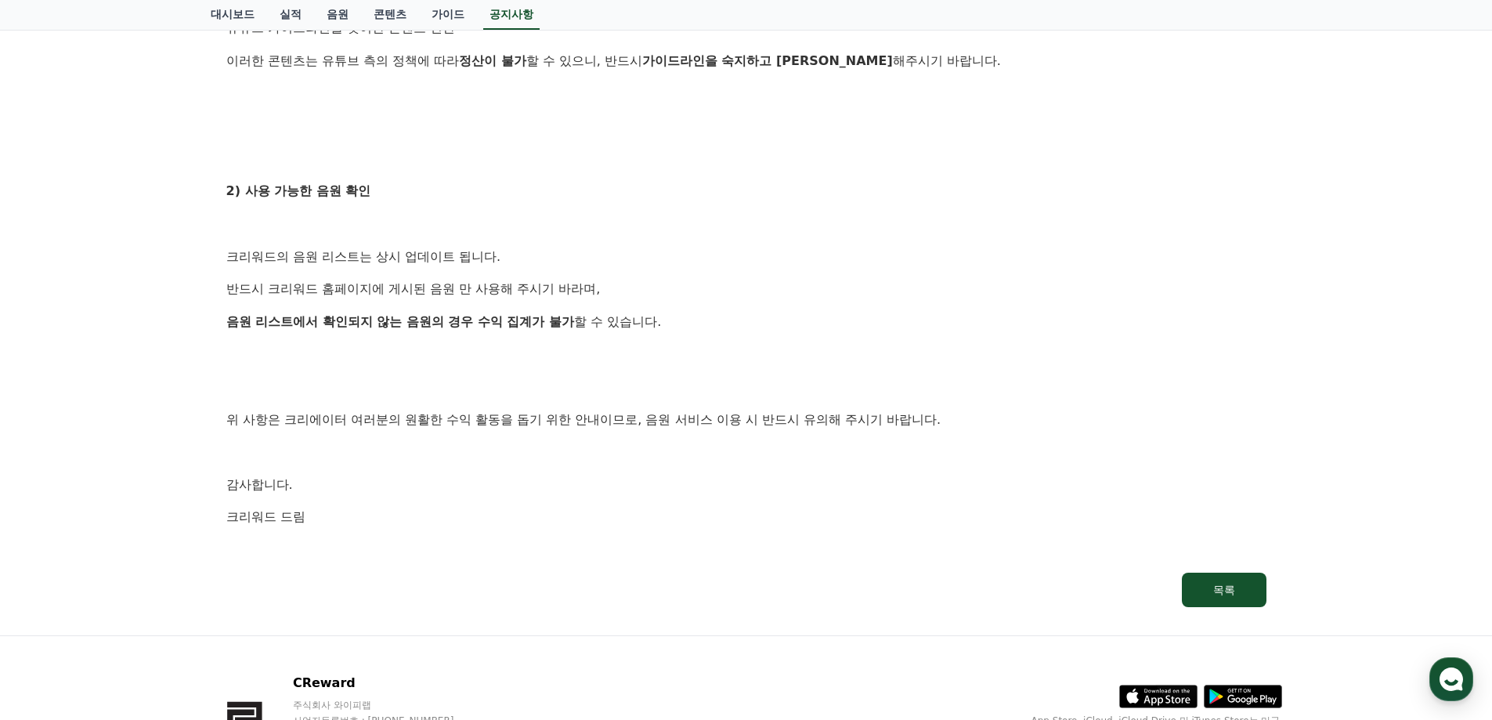
click at [505, 365] on div "안녕하세요, 크리워드입니다. 크리워드를 이용해주시는 크리에이터님들께 감사의 말씀을 드립니다. 크리워드 음원 서비스 이용 시 유의사항을 안내드립…" at bounding box center [746, 40] width 1040 height 1040
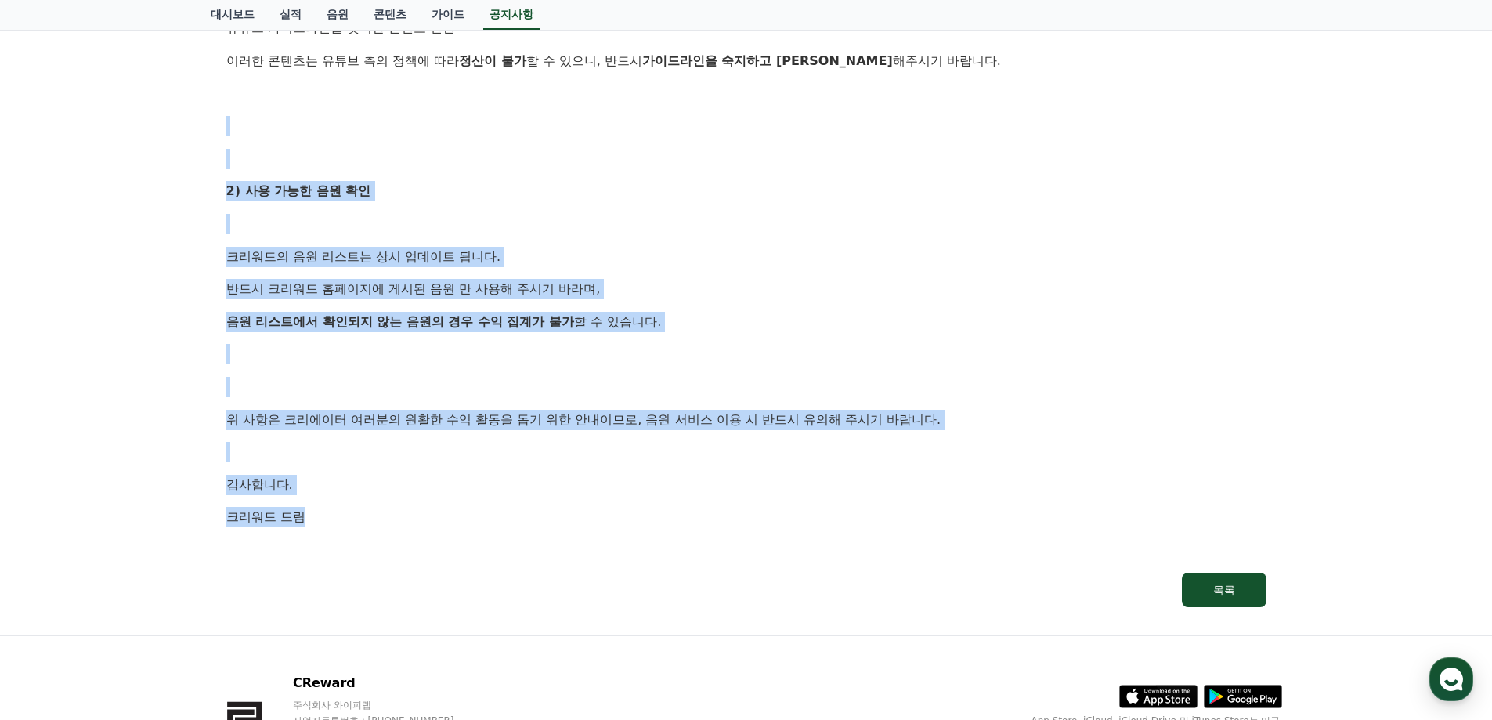
drag, startPoint x: 536, startPoint y: 504, endPoint x: 206, endPoint y: 128, distance: 500.5
click at [437, 298] on div "안녕하세요, 크리워드입니다. 크리워드를 이용해주시는 크리에이터님들께 감사의 말씀을 드립니다. 크리워드 음원 서비스 이용 시 유의사항을 안내드립…" at bounding box center [746, 40] width 1040 height 1040
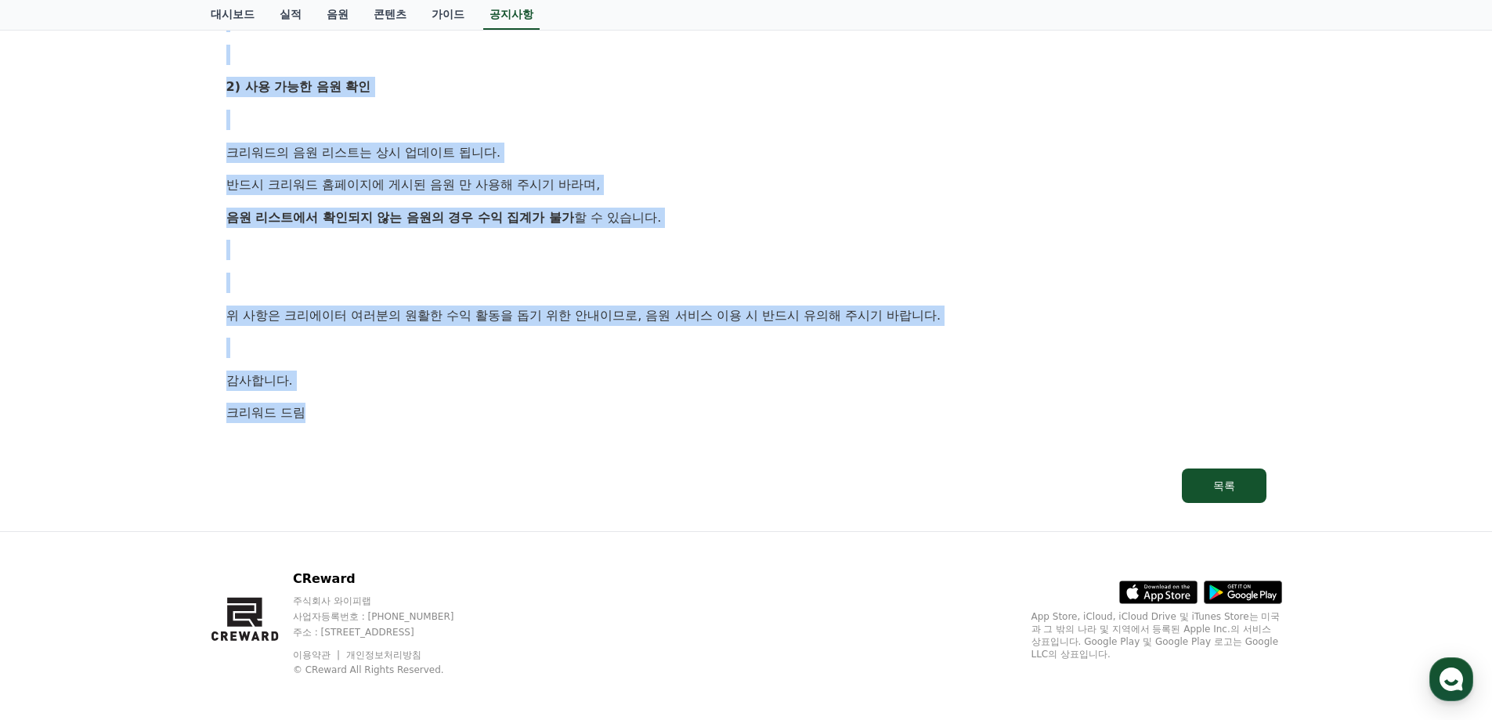
scroll to position [891, 0]
